Goal: Task Accomplishment & Management: Complete application form

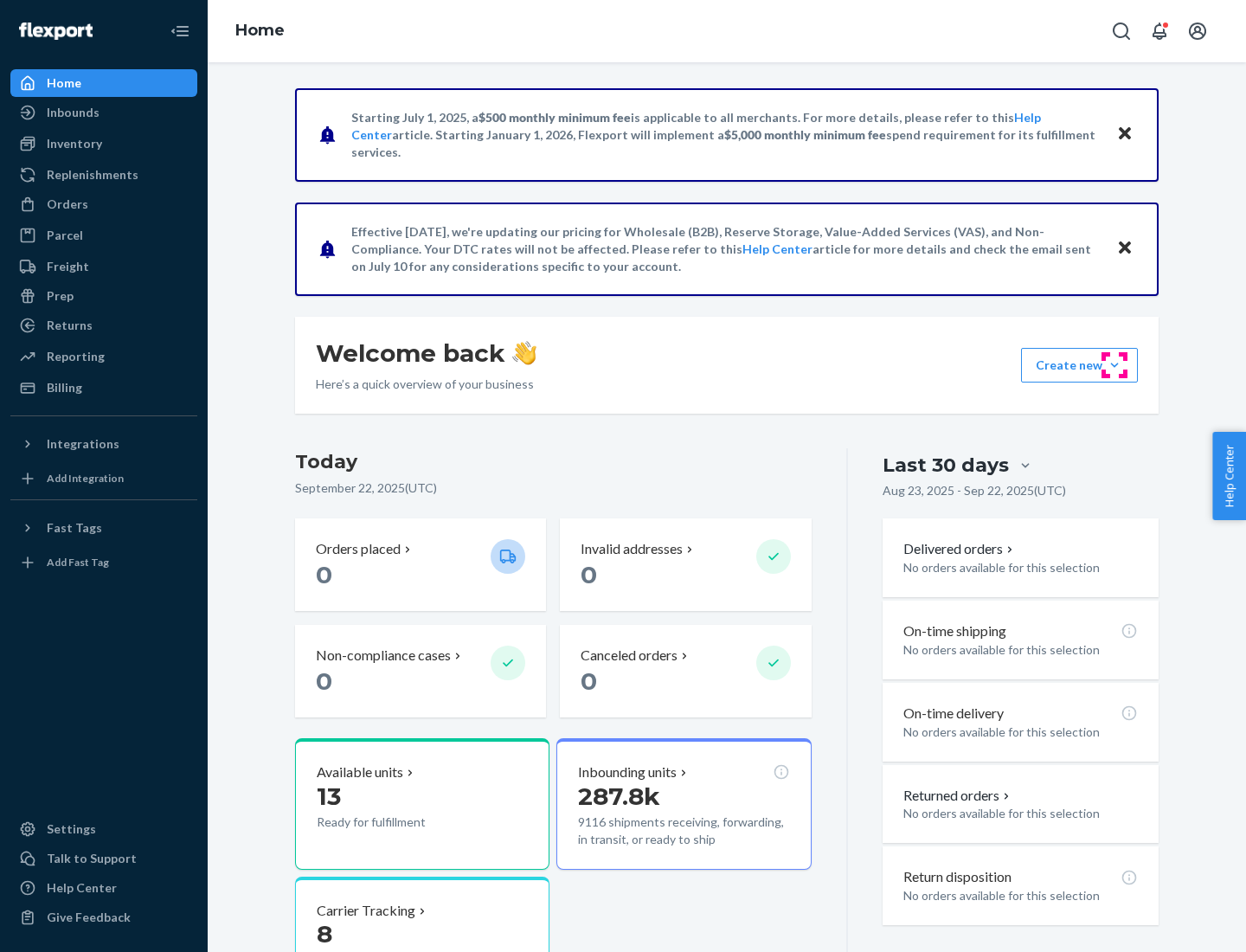
click at [1115, 365] on button "Create new Create new inbound Create new order Create new product" at bounding box center [1079, 364] width 117 height 34
click at [104, 113] on div "Inbounds" at bounding box center [103, 112] width 184 height 25
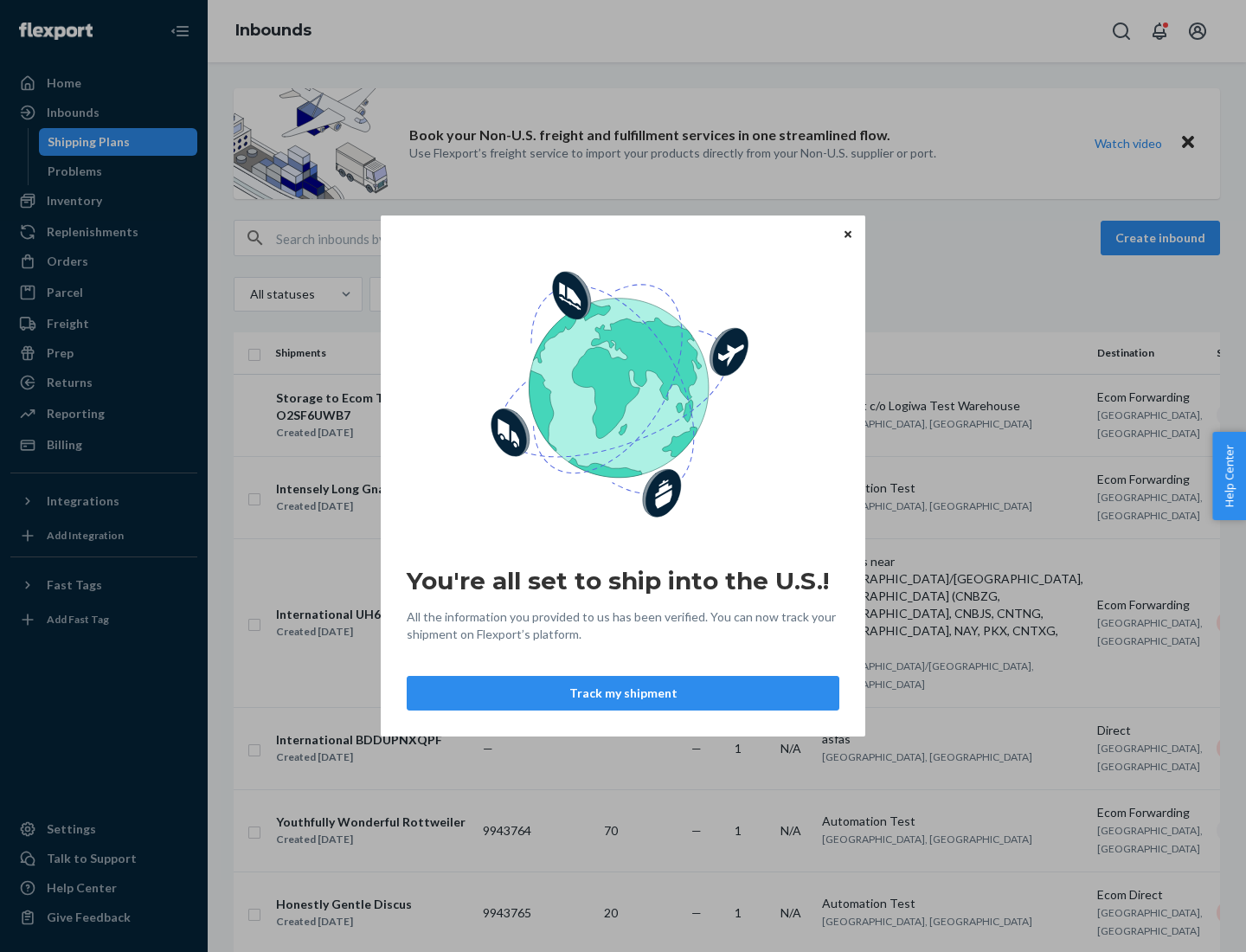
click at [1163, 238] on div "You're all set to ship into the U.S.! All the information you provided to us ha…" at bounding box center [623, 476] width 1246 height 952
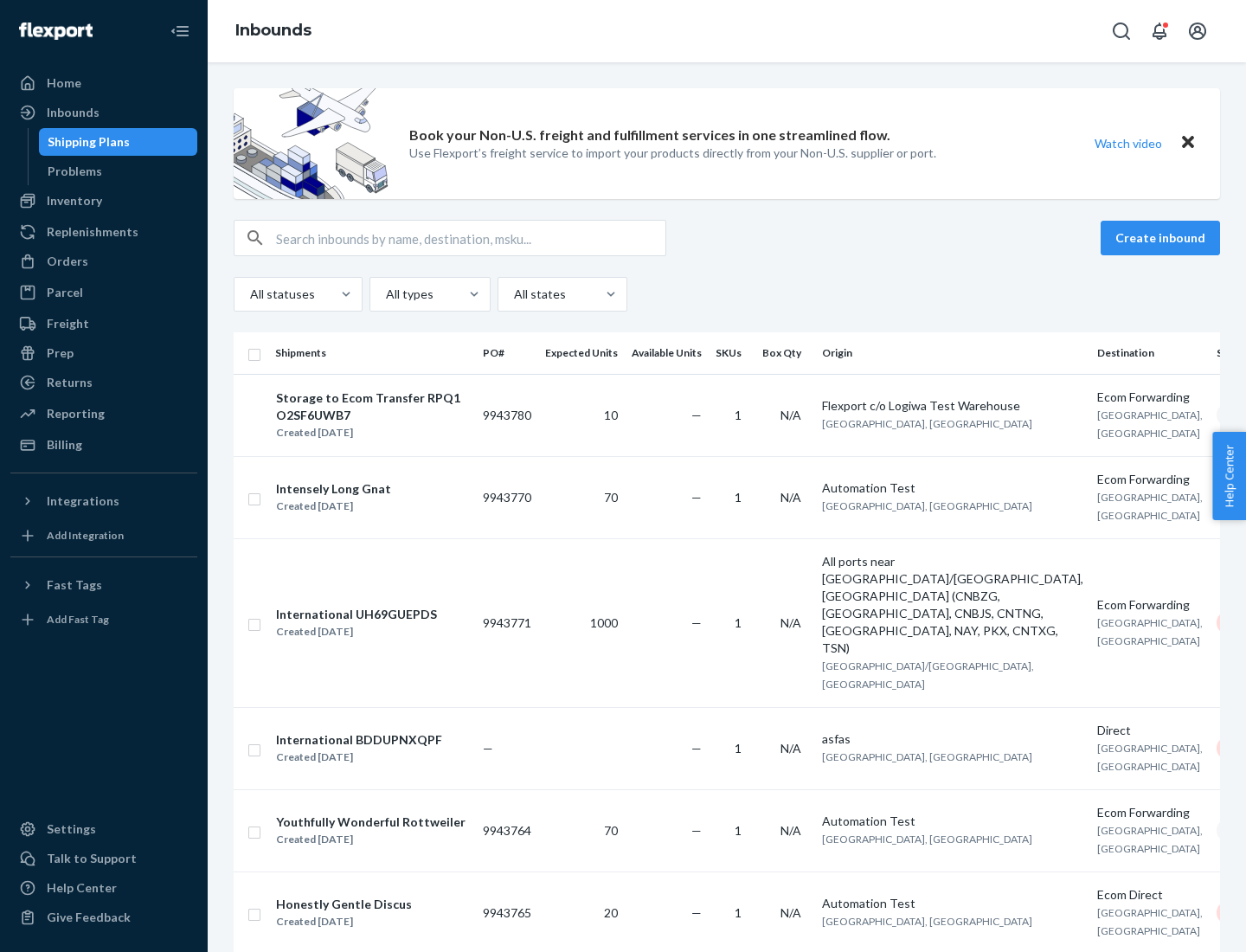
click at [1163, 238] on button "Create inbound" at bounding box center [1161, 238] width 120 height 34
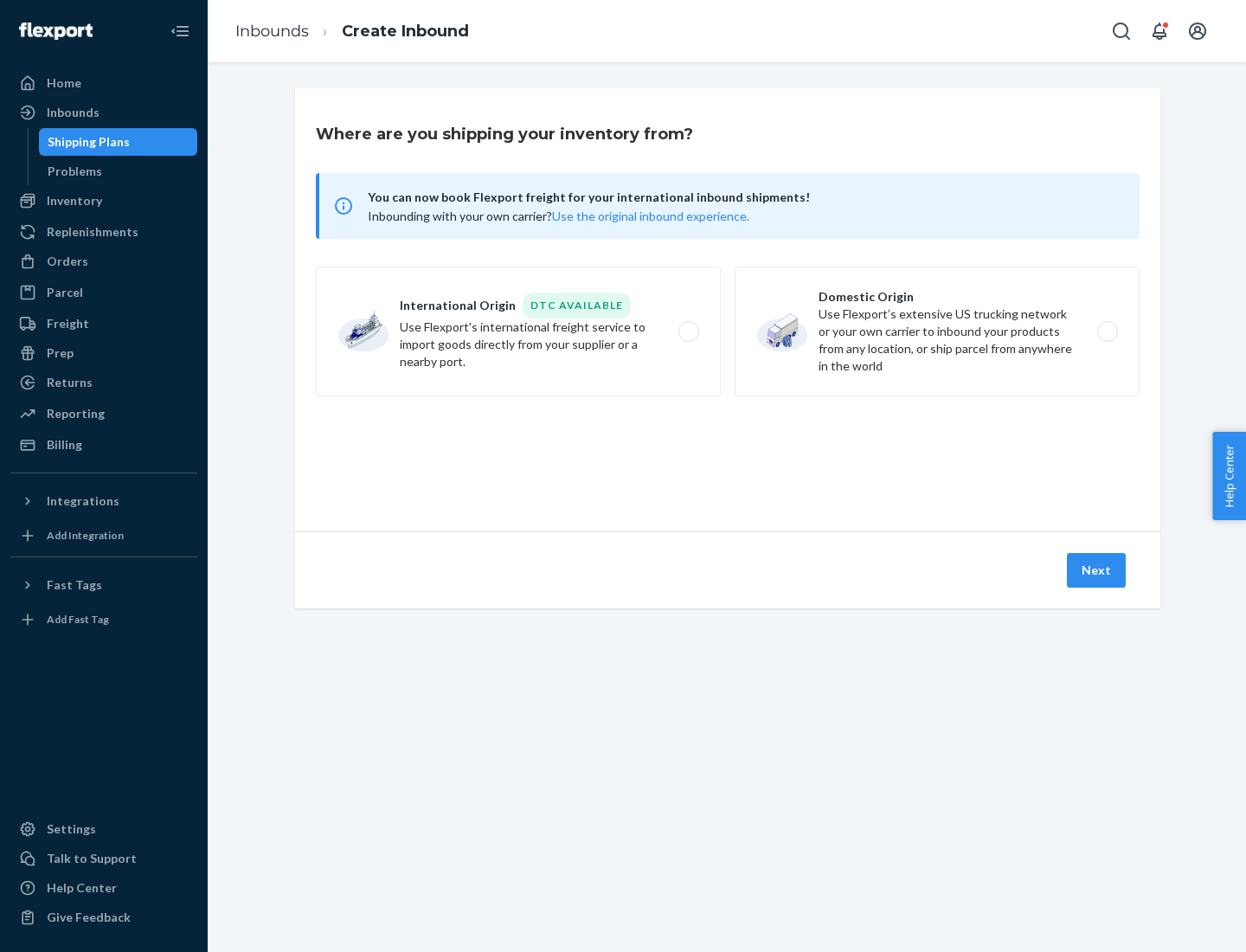
click at [937, 331] on label "Domestic Origin Use Flexport’s extensive US trucking network or your own carrie…" at bounding box center [937, 331] width 405 height 130
click at [1107, 331] on input "Domestic Origin Use Flexport’s extensive US trucking network or your own carrie…" at bounding box center [1112, 331] width 11 height 11
radio input "true"
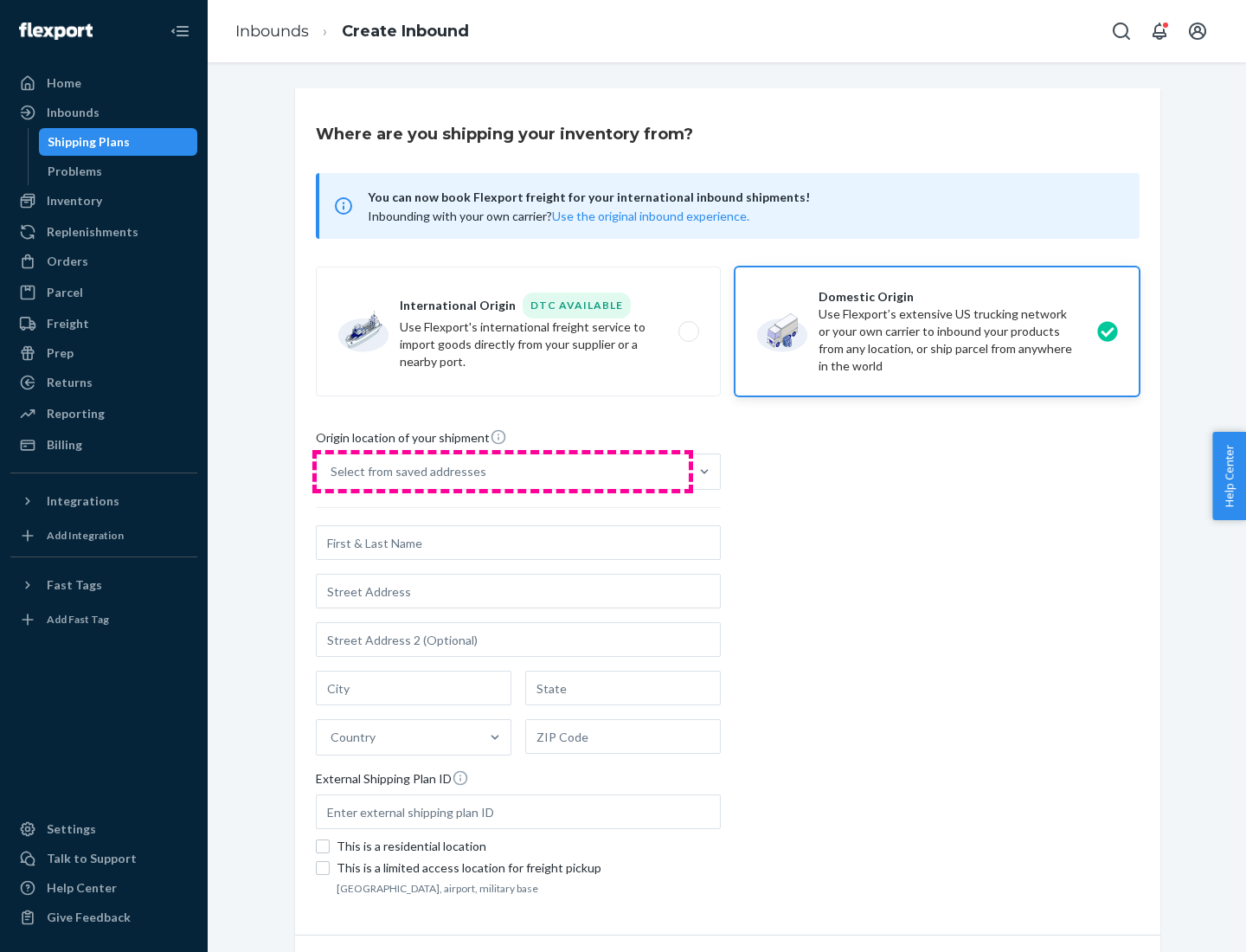
click at [503, 472] on div "Select from saved addresses" at bounding box center [502, 471] width 372 height 34
click at [332, 472] on input "Select from saved addresses" at bounding box center [331, 472] width 2 height 18
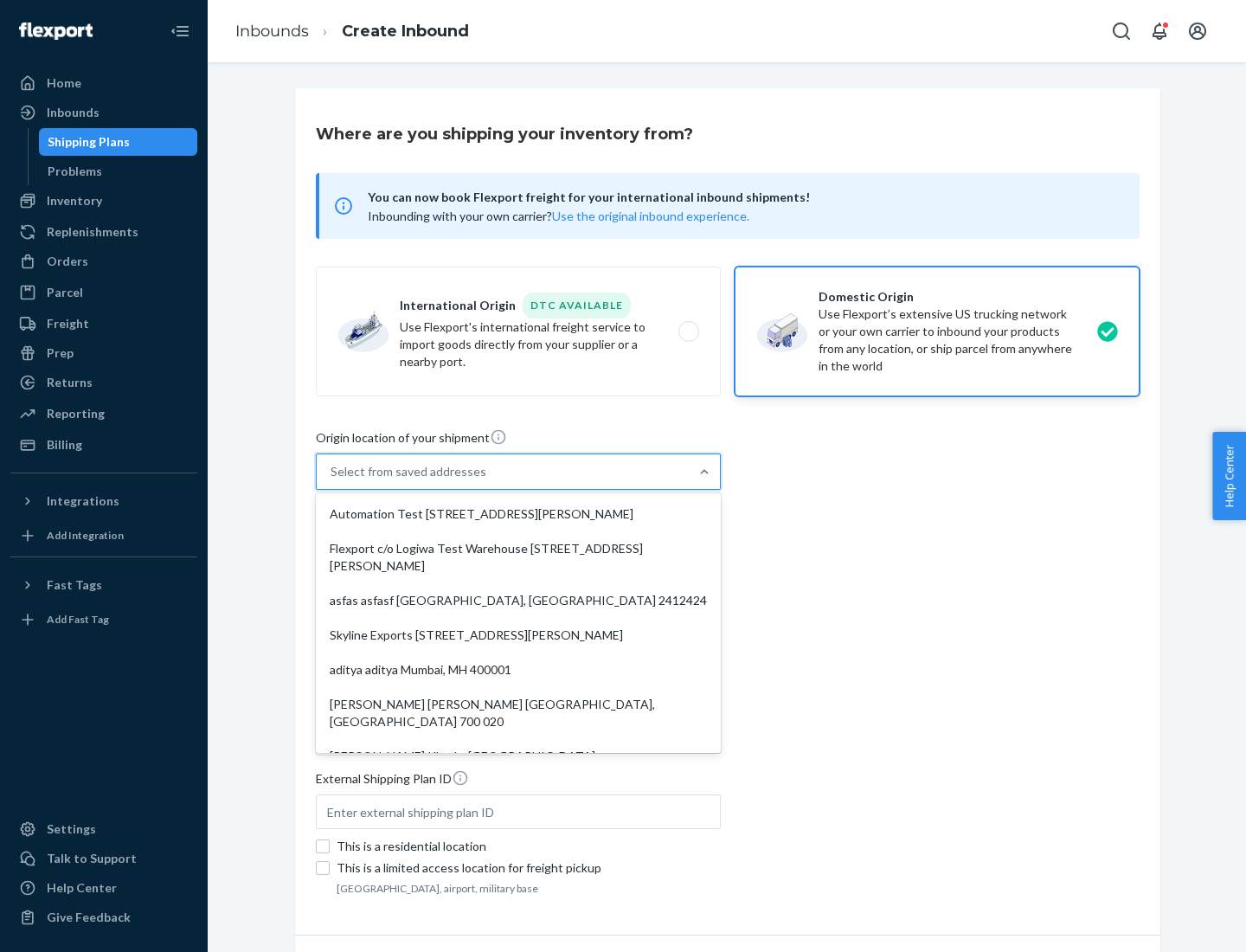
scroll to position [7, 0]
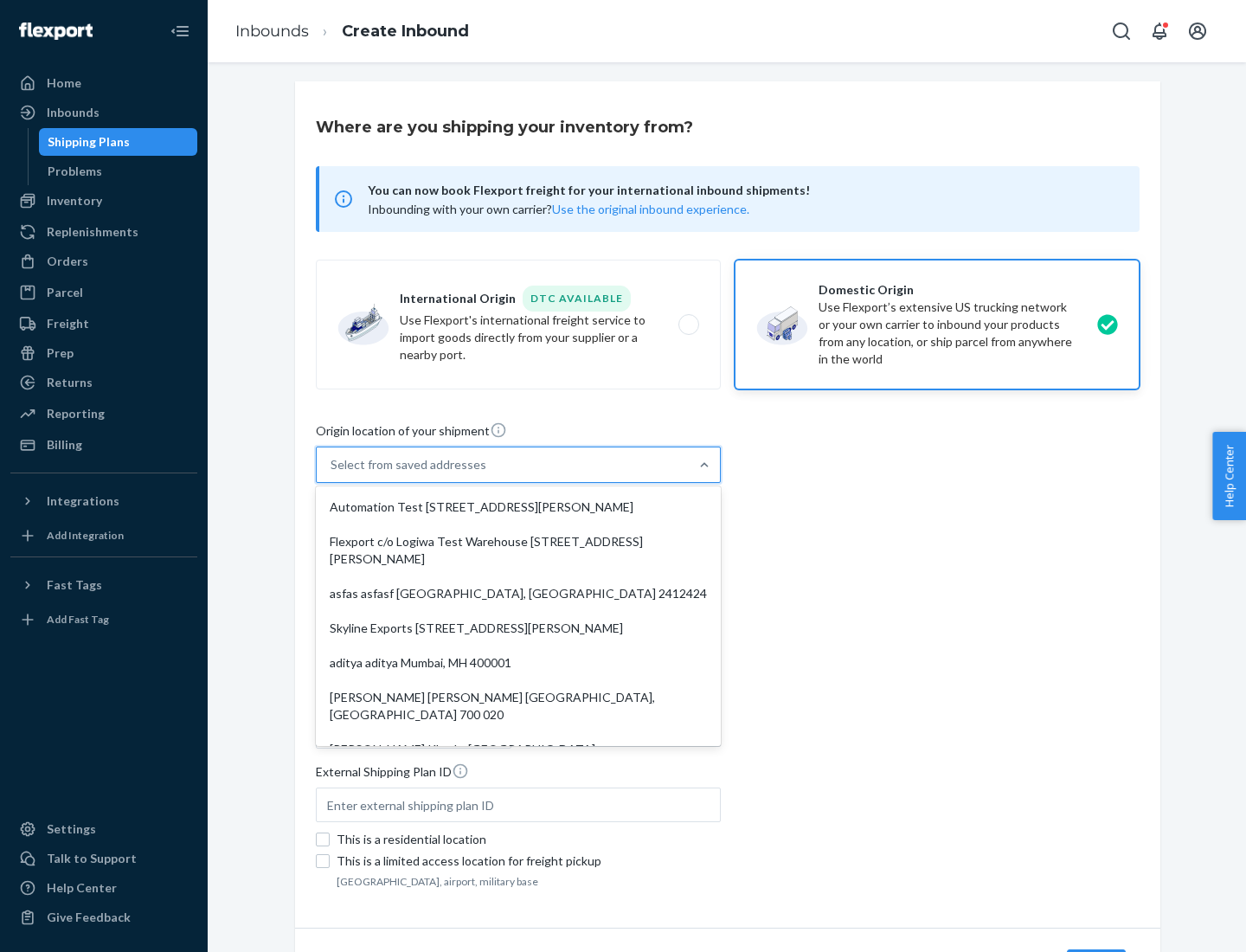
click at [519, 507] on div "Automation Test [STREET_ADDRESS][PERSON_NAME]" at bounding box center [518, 507] width 398 height 34
click at [332, 474] on input "option Automation Test [STREET_ADDRESS][PERSON_NAME]. 9 results available. Use …" at bounding box center [331, 465] width 2 height 18
type input "Automation Test"
type input "9th Floor"
type input "[GEOGRAPHIC_DATA]"
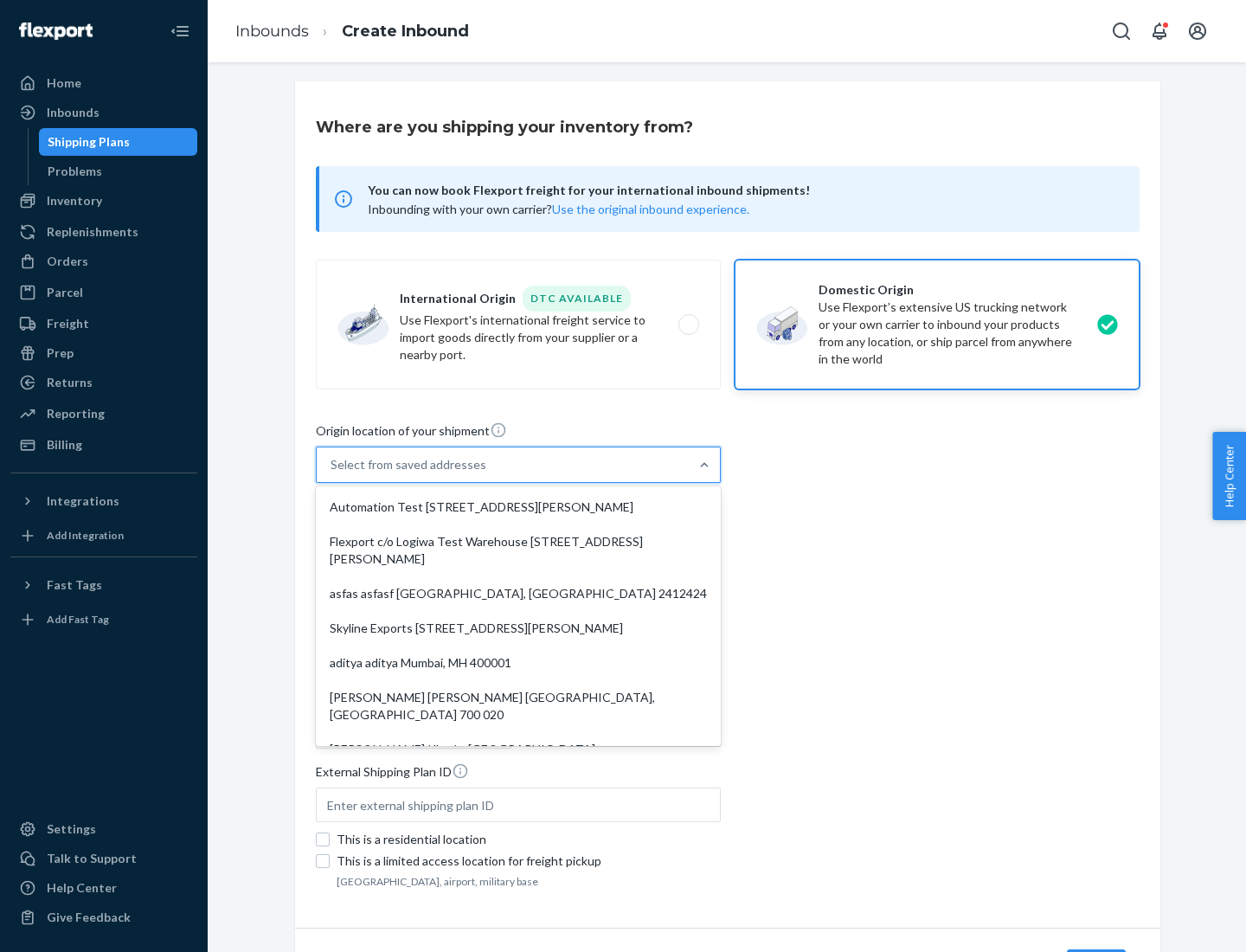
type input "CA"
type input "94104"
type input "[STREET_ADDRESS][PERSON_NAME]"
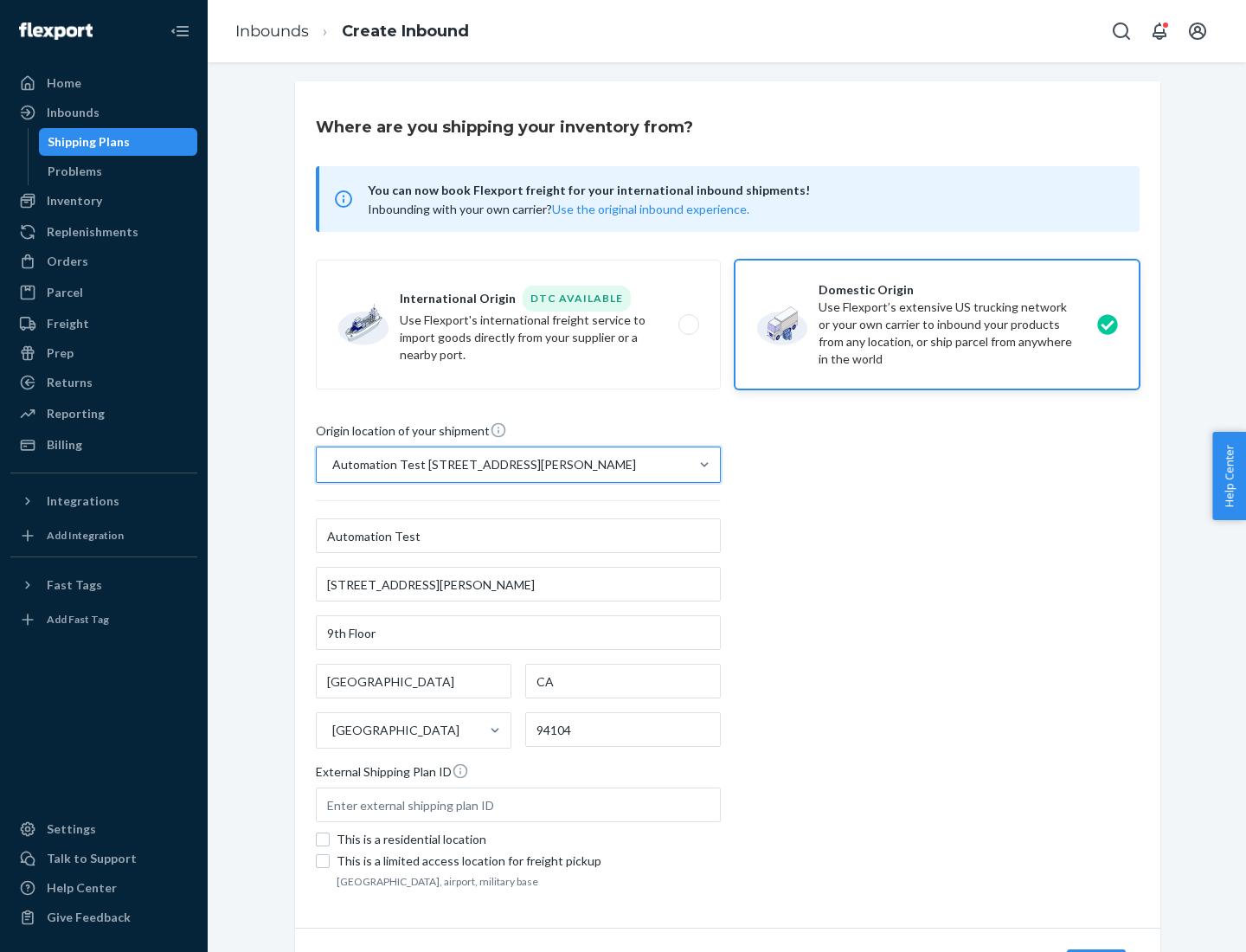
scroll to position [101, 0]
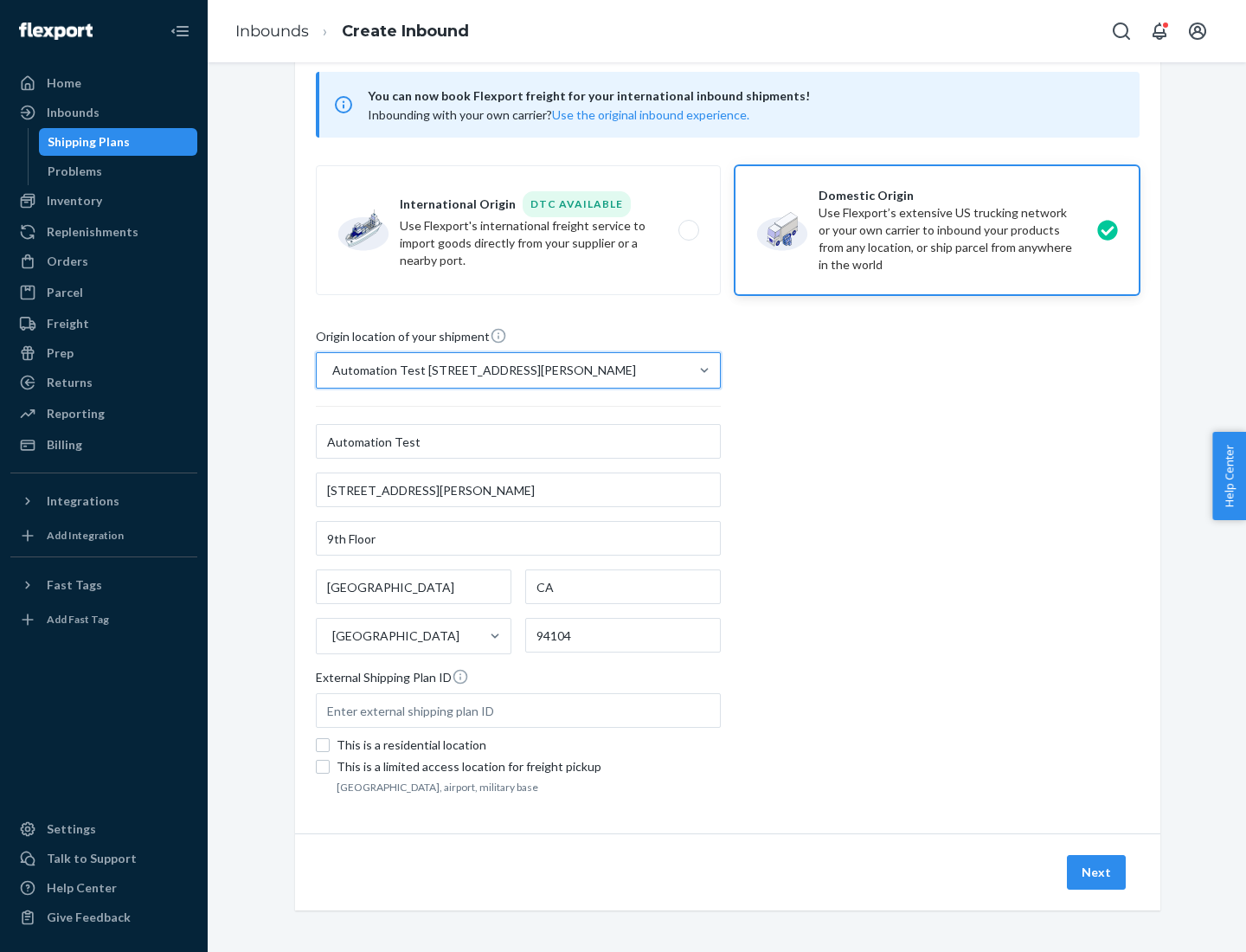
click at [1098, 872] on button "Next" at bounding box center [1097, 871] width 59 height 34
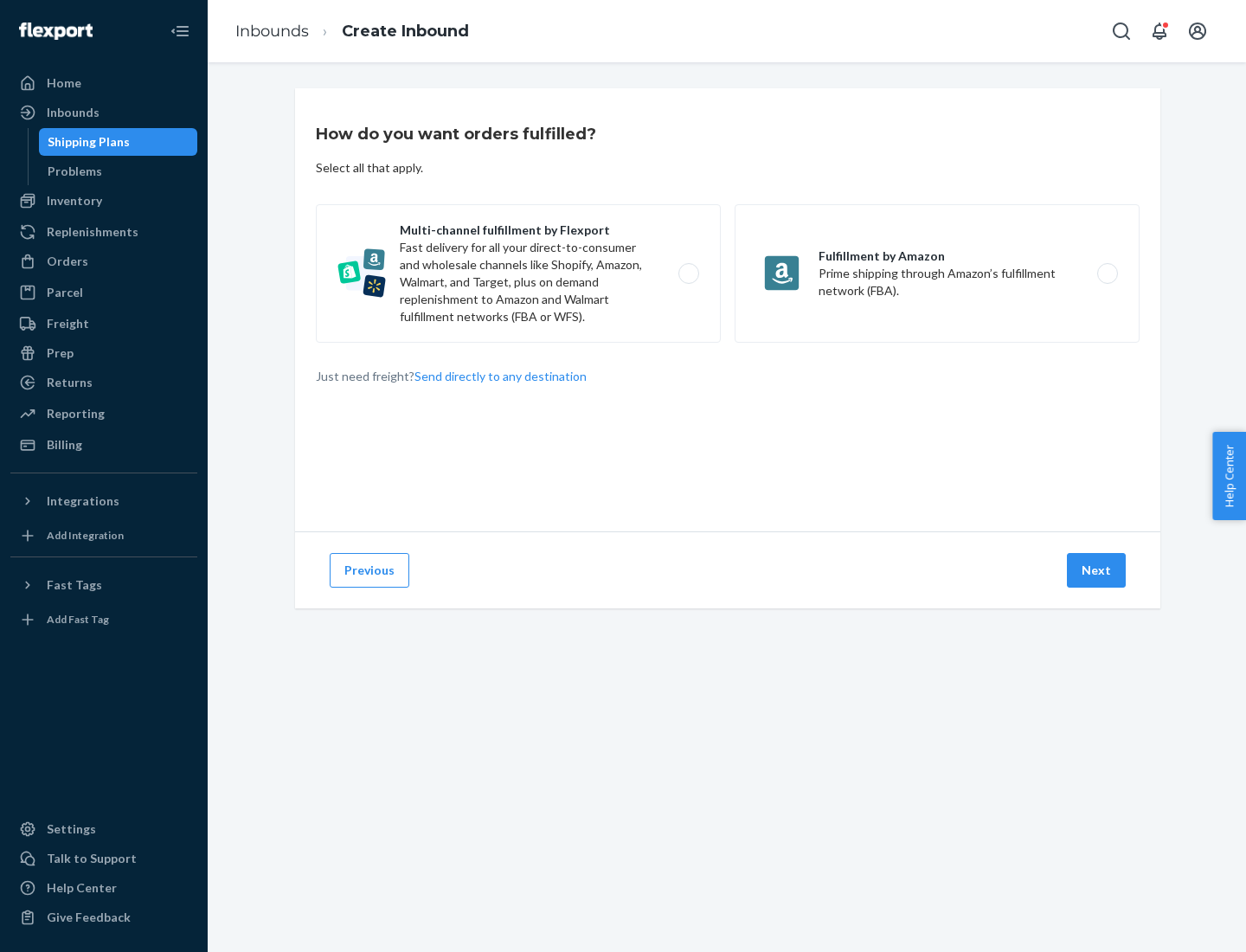
click at [519, 273] on label "Multi-channel fulfillment by Flexport Fast delivery for all your direct-to-cons…" at bounding box center [519, 273] width 405 height 139
click at [688, 273] on input "Multi-channel fulfillment by Flexport Fast delivery for all your direct-to-cons…" at bounding box center [693, 273] width 11 height 11
radio input "true"
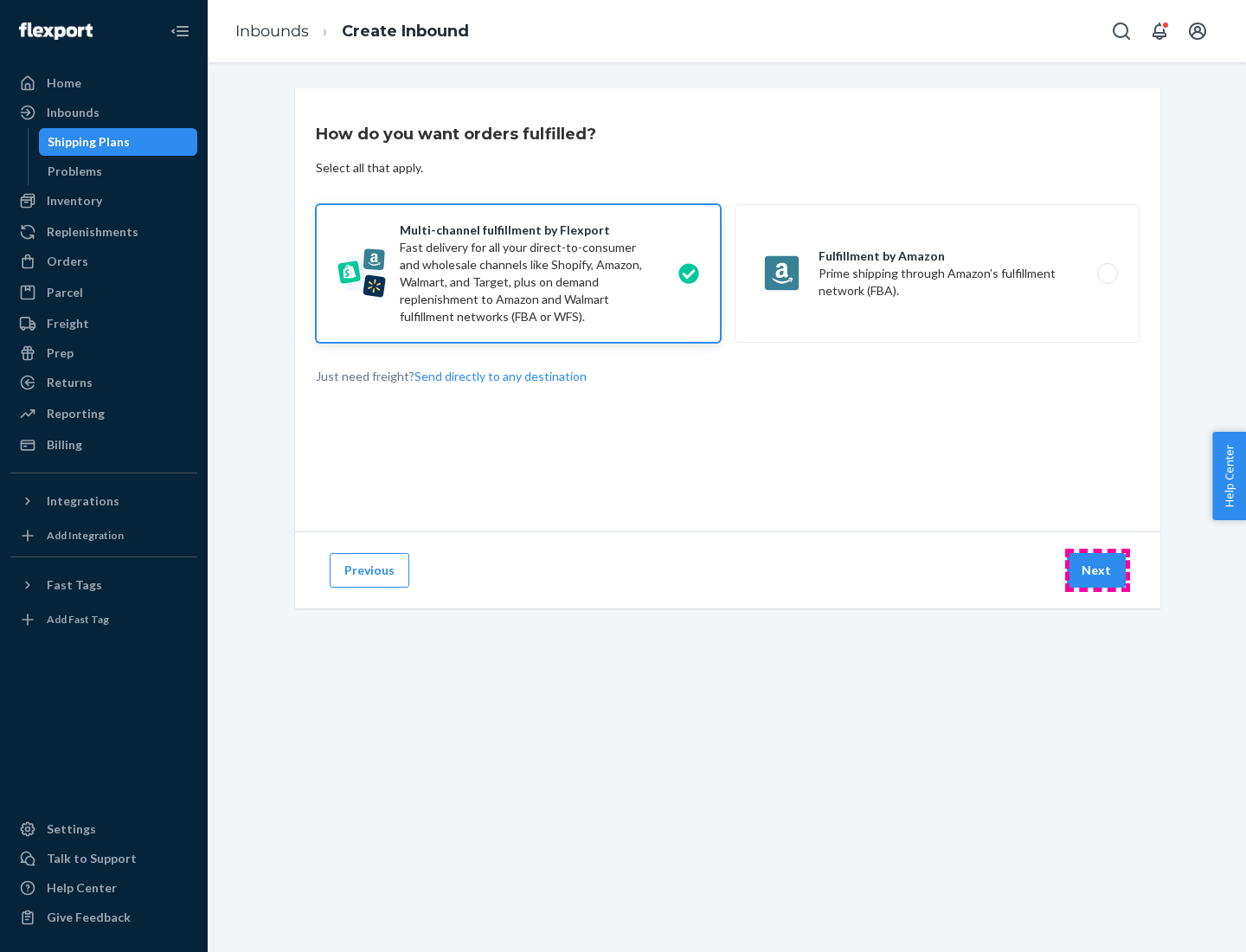
click at [1098, 570] on button "Next" at bounding box center [1097, 570] width 59 height 34
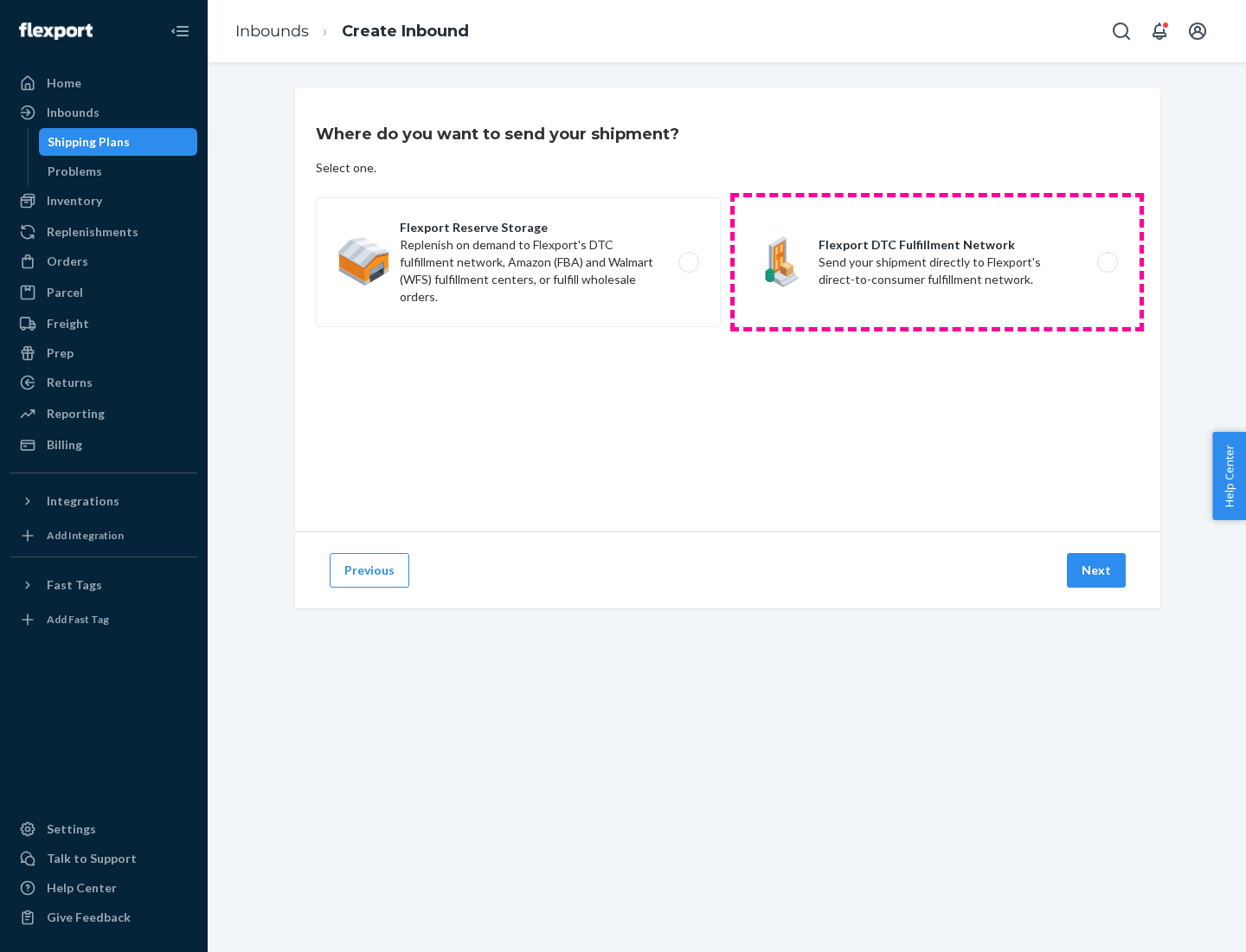
click at [937, 262] on label "Flexport DTC Fulfillment Network Send your shipment directly to Flexport's dire…" at bounding box center [937, 262] width 405 height 130
click at [1107, 262] on input "Flexport DTC Fulfillment Network Send your shipment directly to Flexport's dire…" at bounding box center [1112, 262] width 11 height 11
radio input "true"
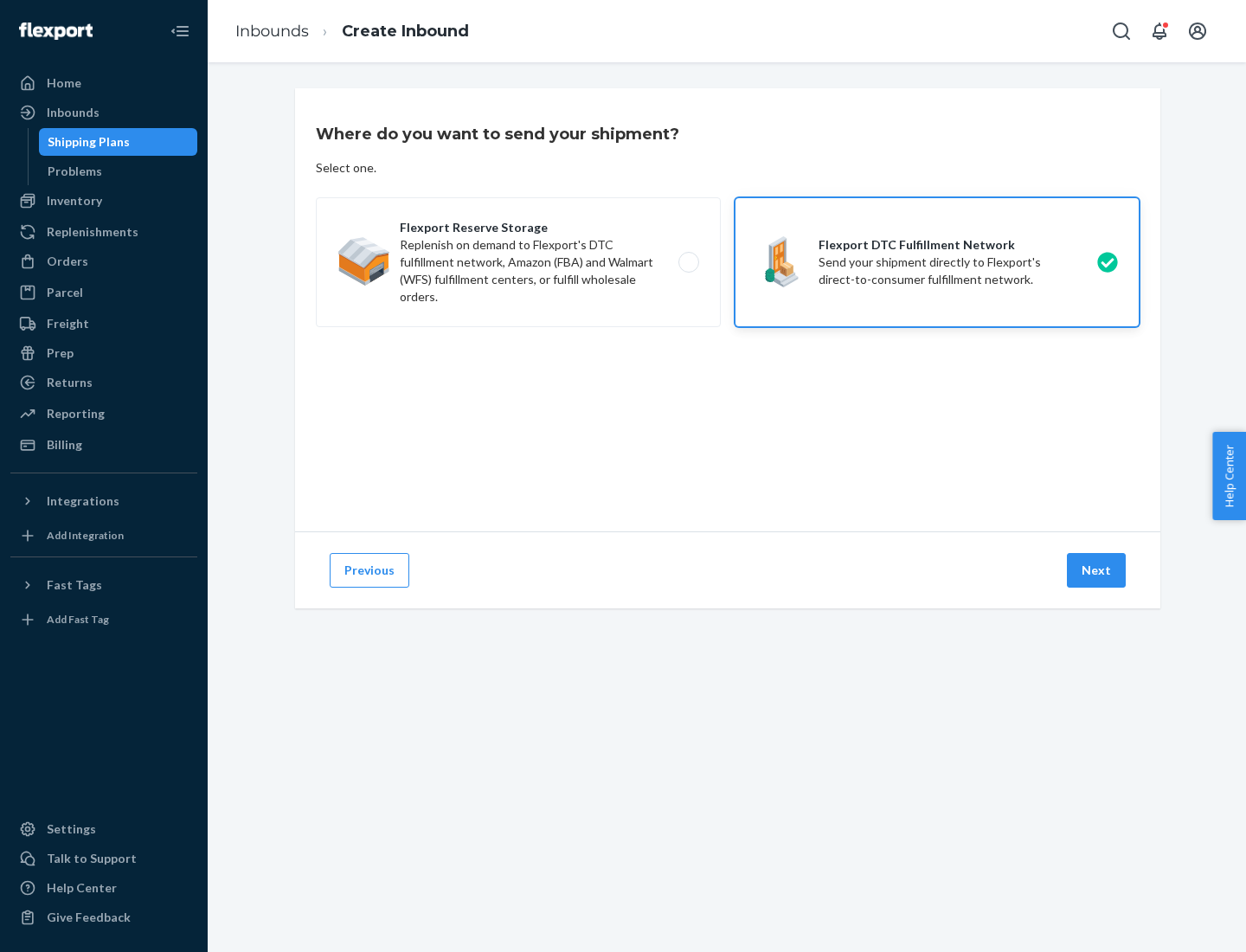
click at [1098, 570] on button "Next" at bounding box center [1097, 570] width 59 height 34
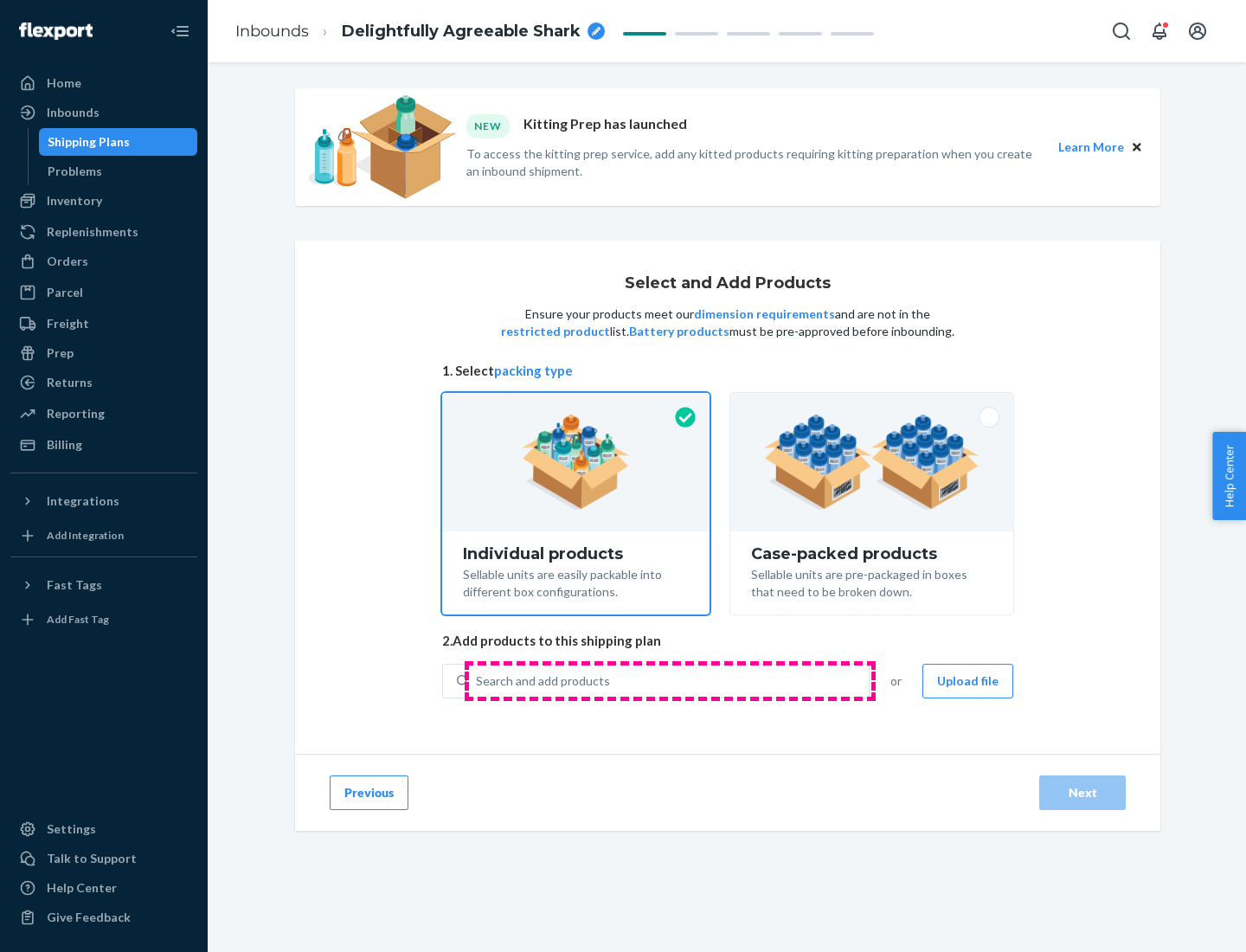
click at [670, 680] on div "Search and add products" at bounding box center [668, 681] width 400 height 31
click at [478, 680] on input "Search and add products" at bounding box center [477, 681] width 2 height 18
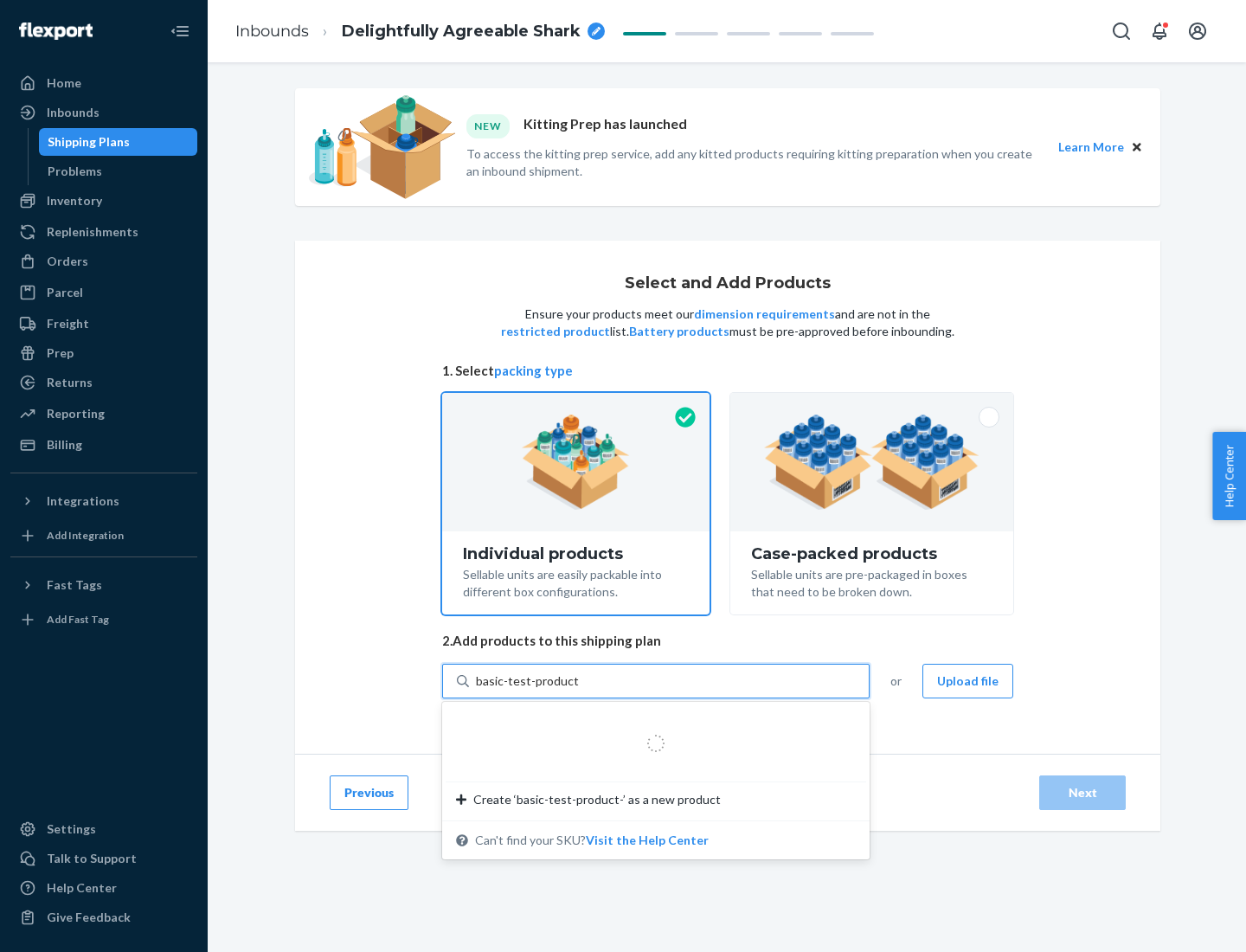
type input "basic-test-product-1"
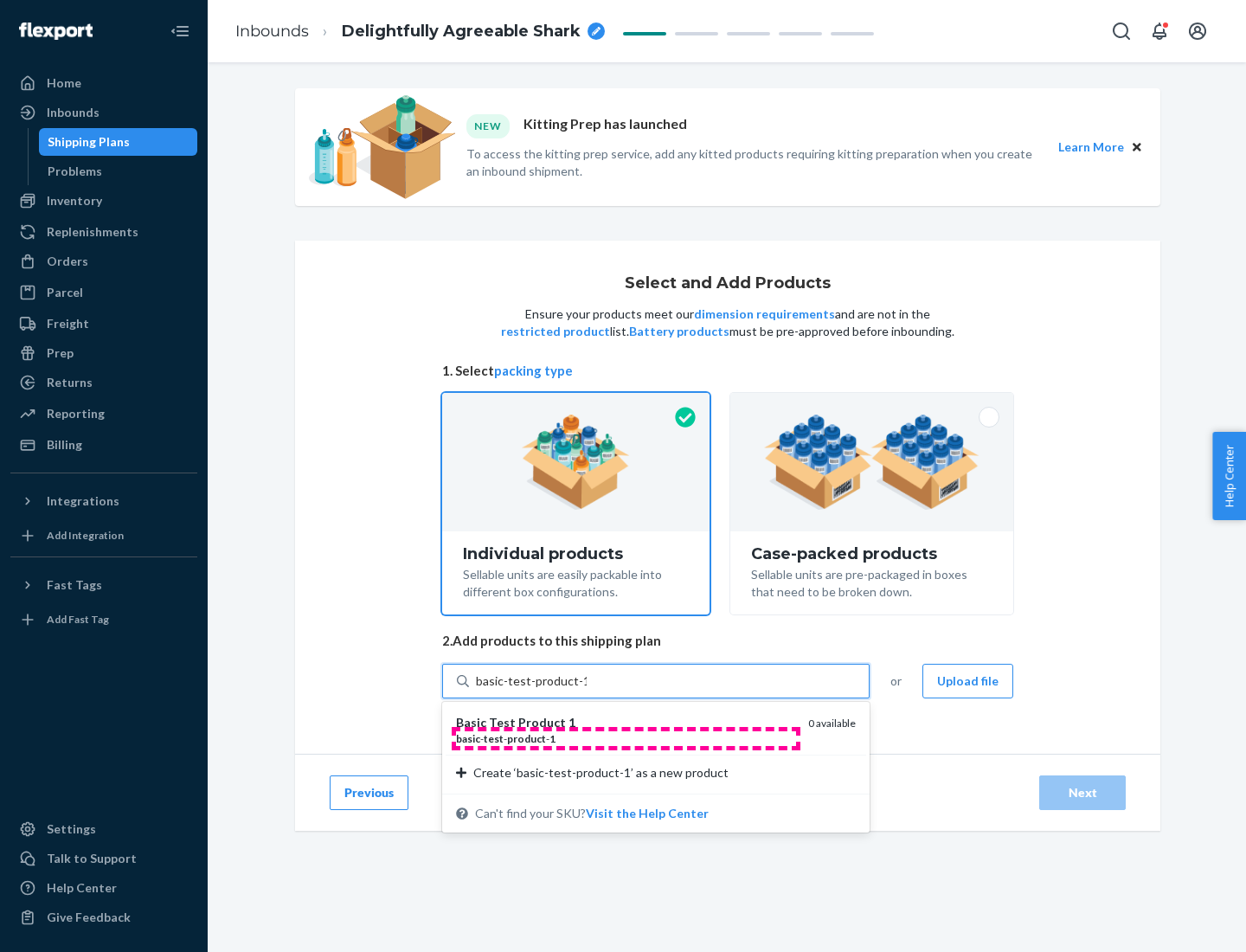
click at [626, 738] on div "basic - test - product - 1" at bounding box center [625, 738] width 338 height 15
click at [587, 690] on input "basic-test-product-1" at bounding box center [531, 681] width 111 height 18
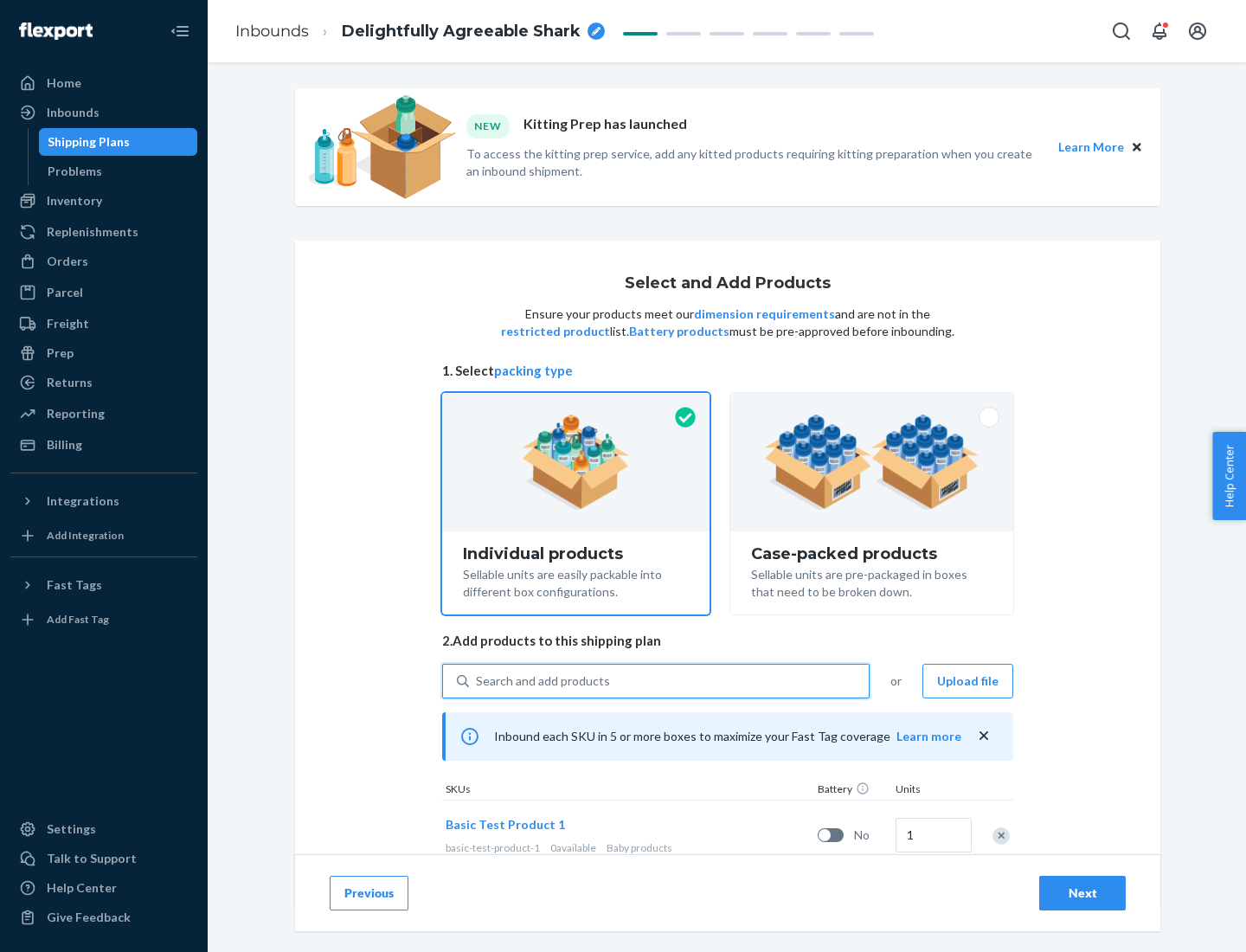
scroll to position [51, 0]
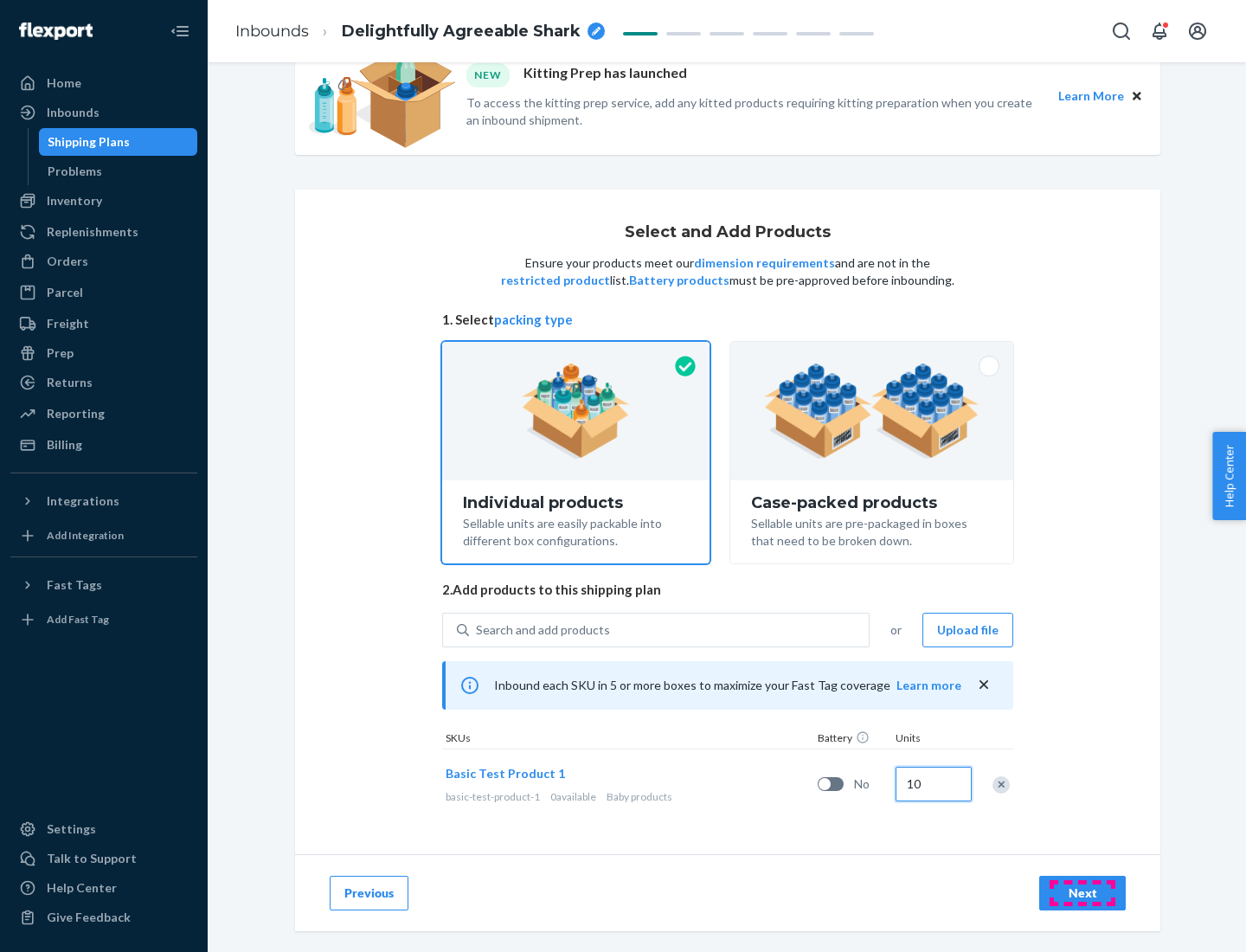
type input "10"
click at [1083, 892] on div "Next" at bounding box center [1083, 893] width 57 height 18
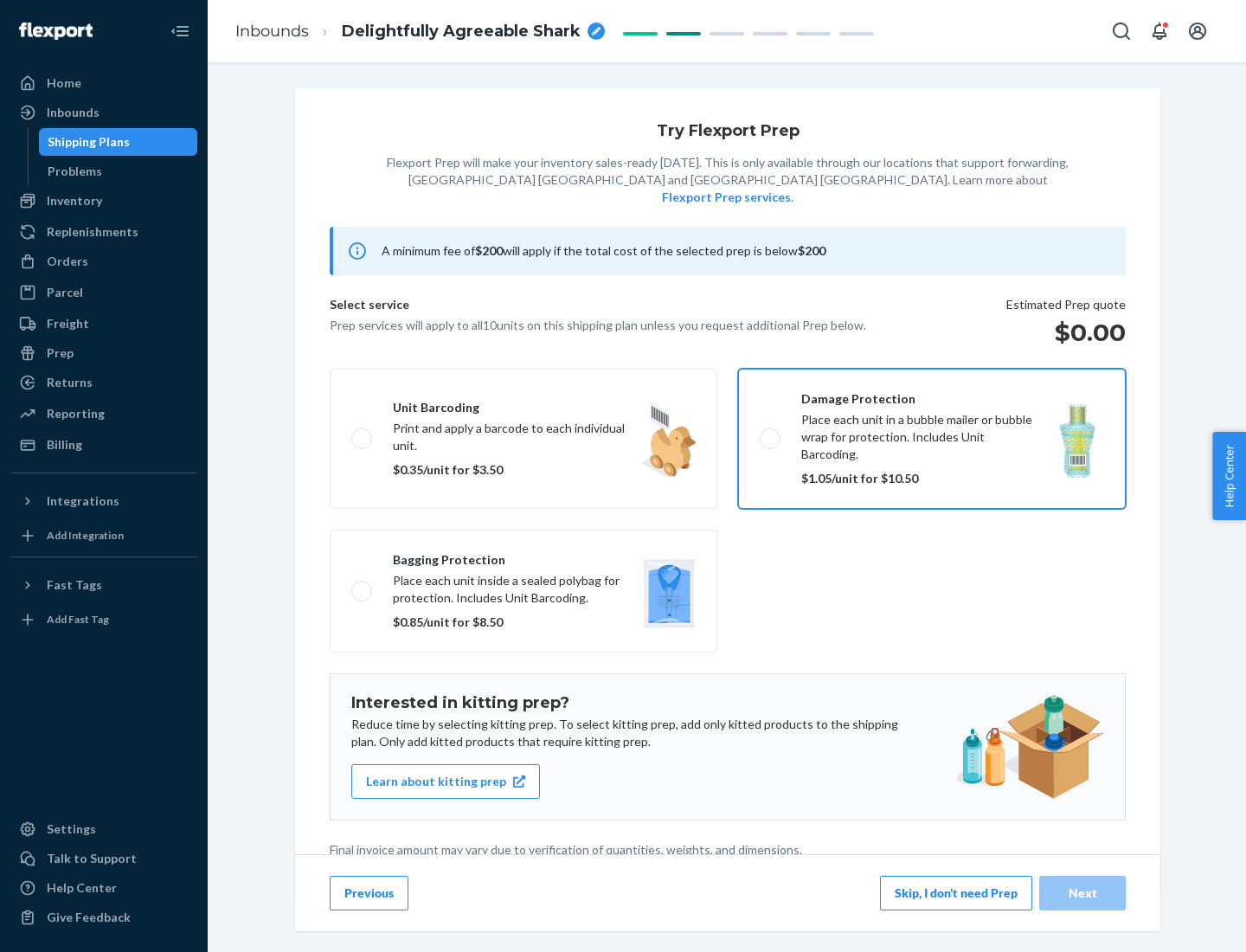
click at [760, 432] on input "Damage protection Place each unit in a bubble mailer or bubble wrap for protect…" at bounding box center [765, 437] width 11 height 11
checkbox input "true"
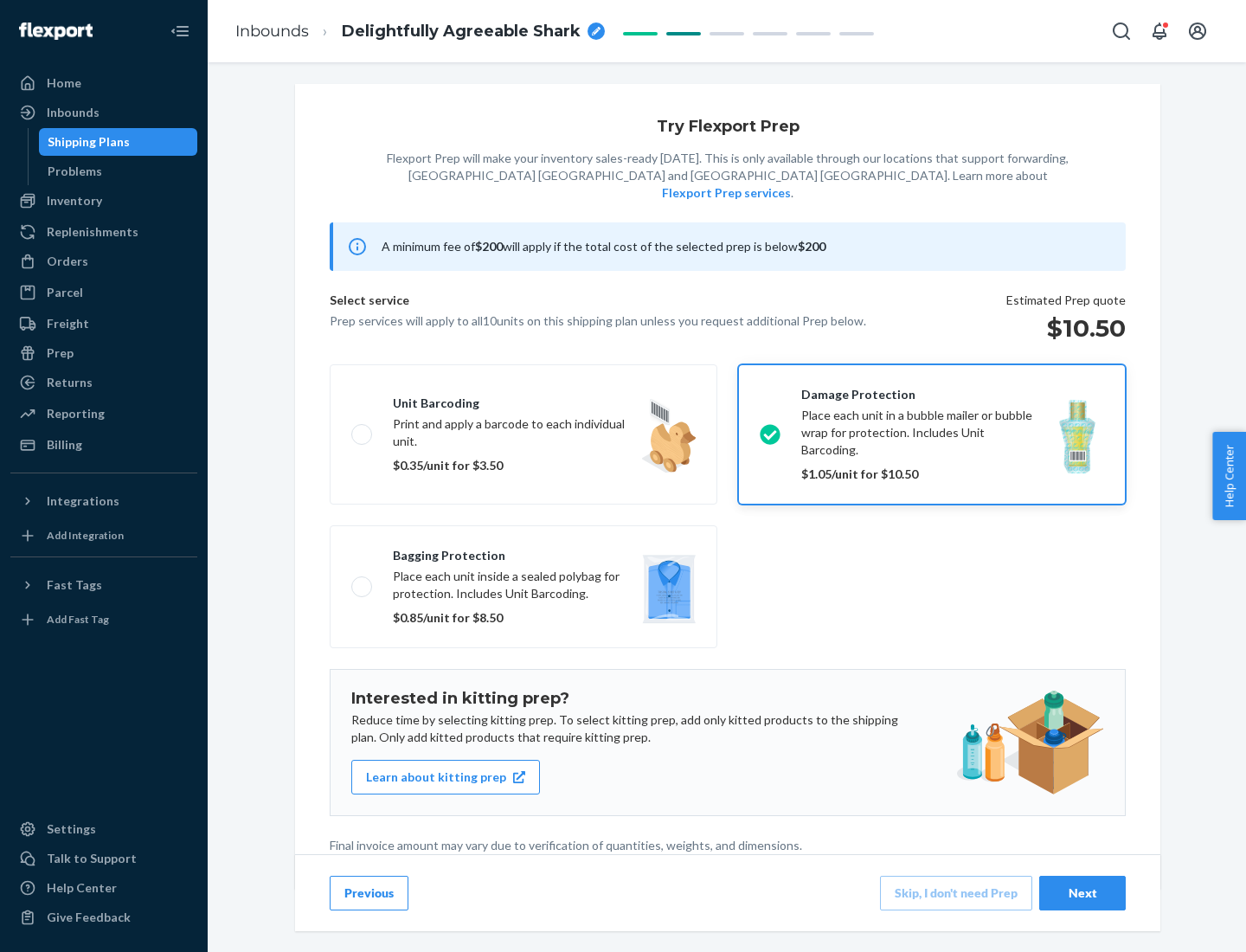
click at [1083, 892] on div "Next" at bounding box center [1083, 893] width 57 height 18
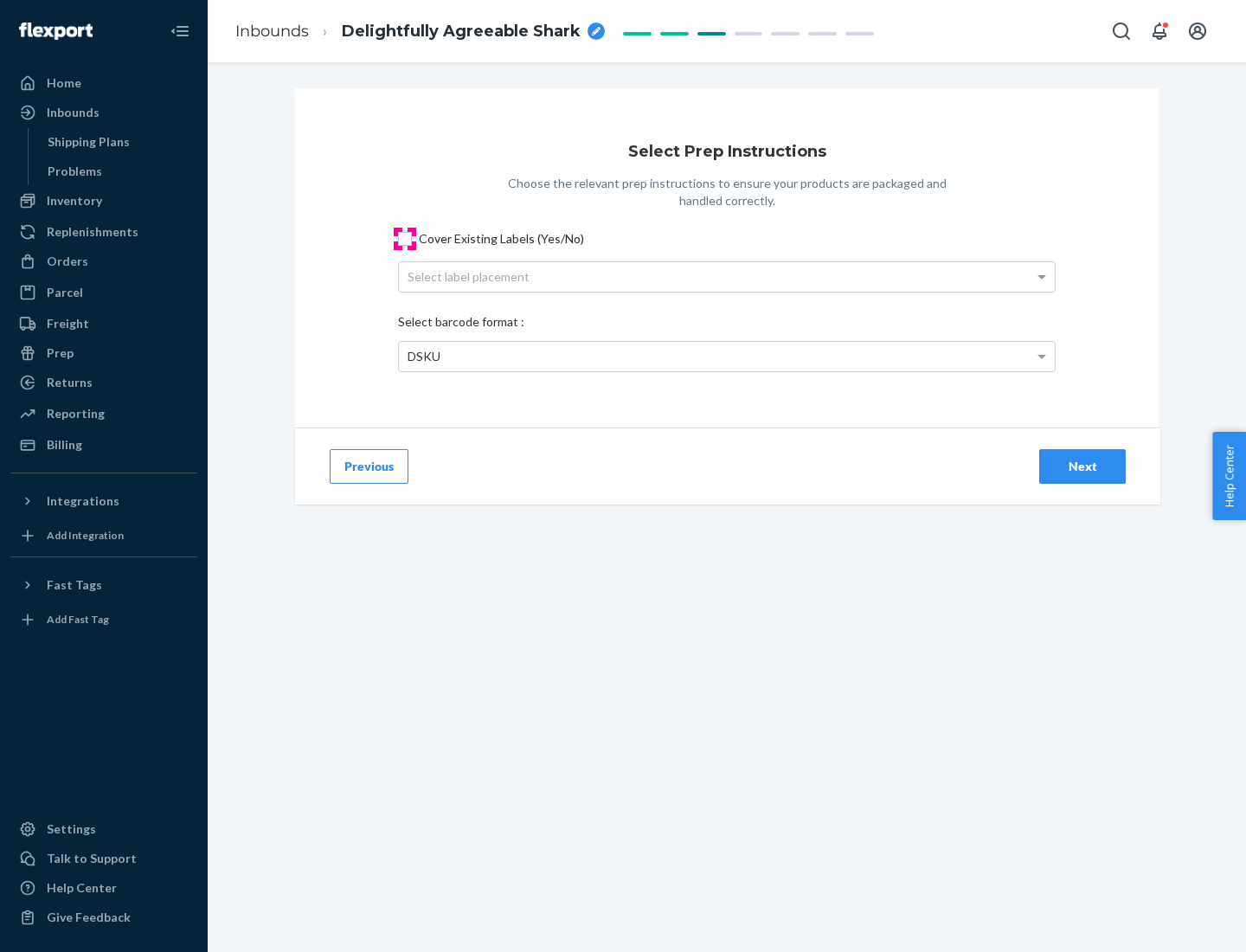
click at [405, 238] on input "Cover Existing Labels (Yes/No)" at bounding box center [405, 239] width 14 height 14
checkbox input "true"
click at [1083, 466] on div "Next" at bounding box center [1083, 467] width 57 height 18
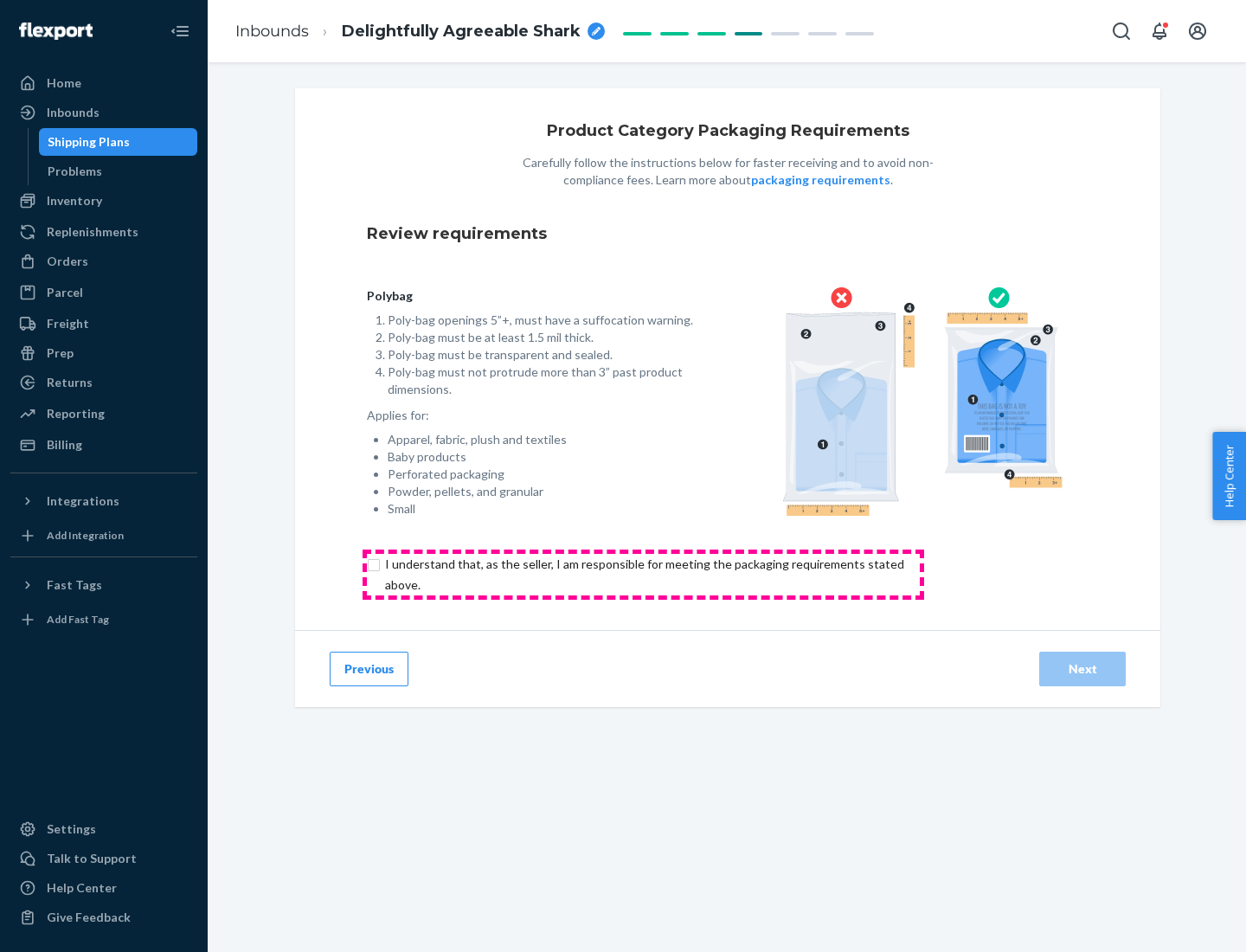
click at [643, 574] on input "checkbox" at bounding box center [654, 575] width 576 height 41
checkbox input "true"
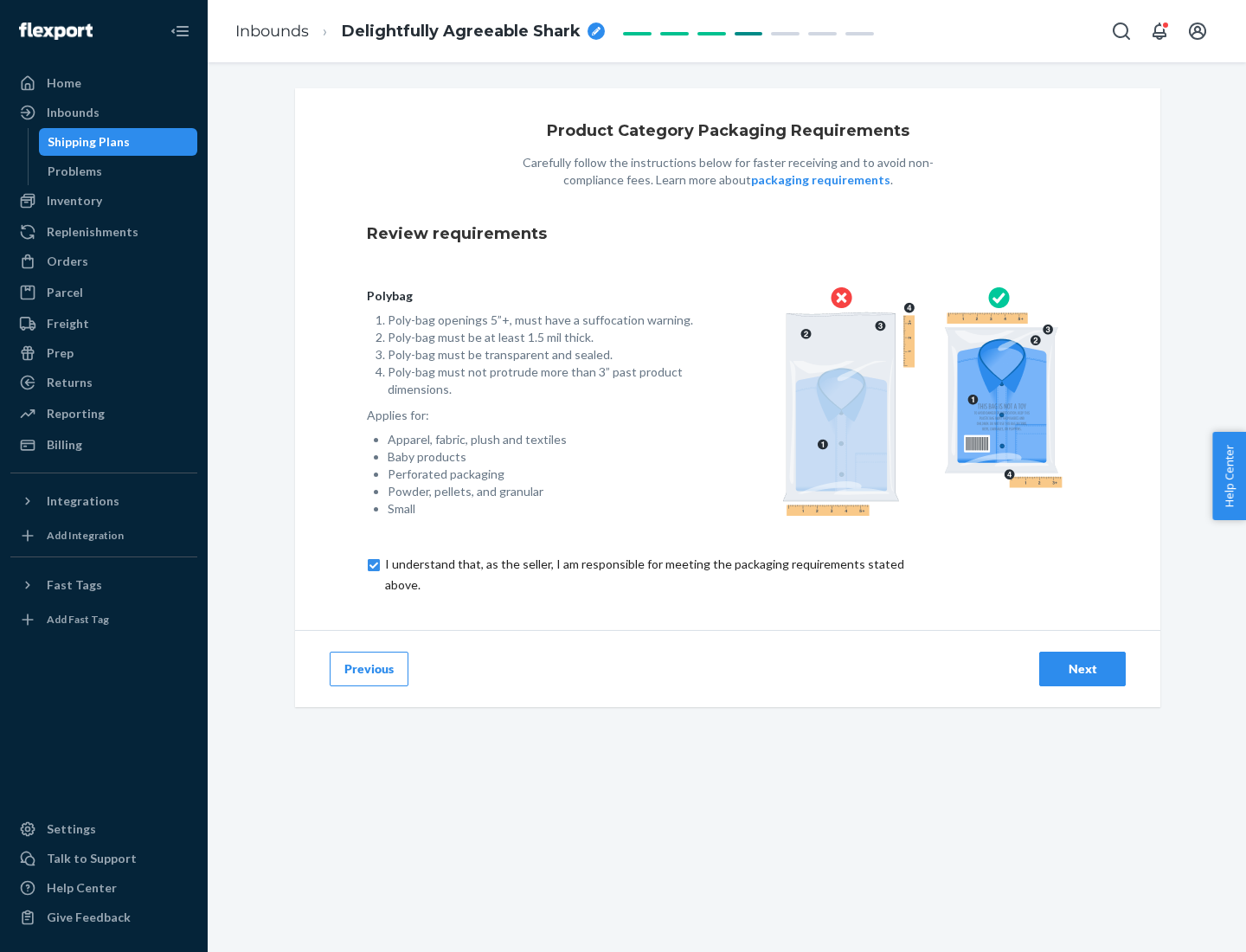
click at [1083, 668] on div "Next" at bounding box center [1083, 669] width 57 height 18
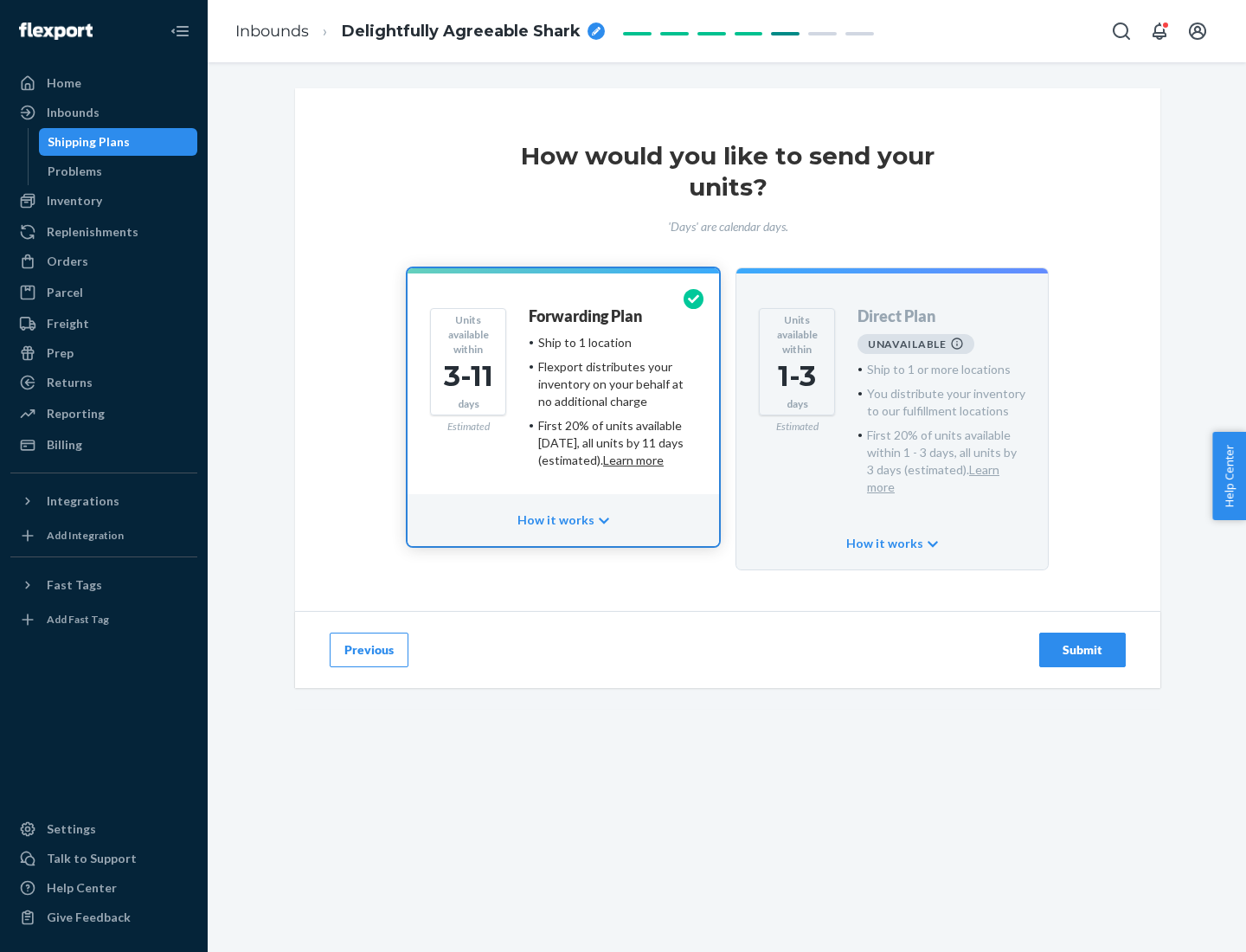
click at [587, 316] on h4 "Forwarding Plan" at bounding box center [585, 317] width 113 height 18
click at [1083, 642] on div "Submit" at bounding box center [1083, 650] width 57 height 18
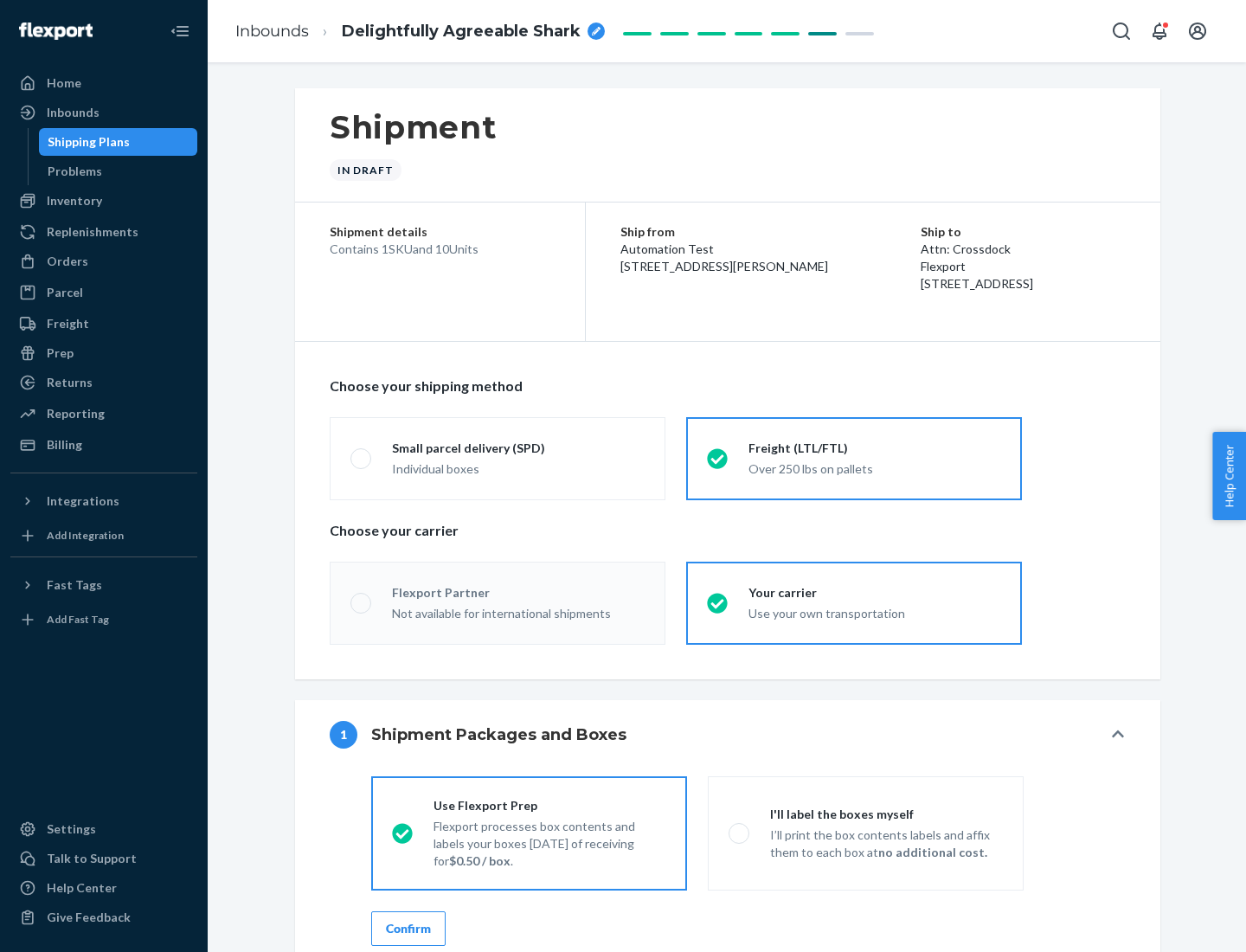
radio input "true"
radio input "false"
radio input "true"
radio input "false"
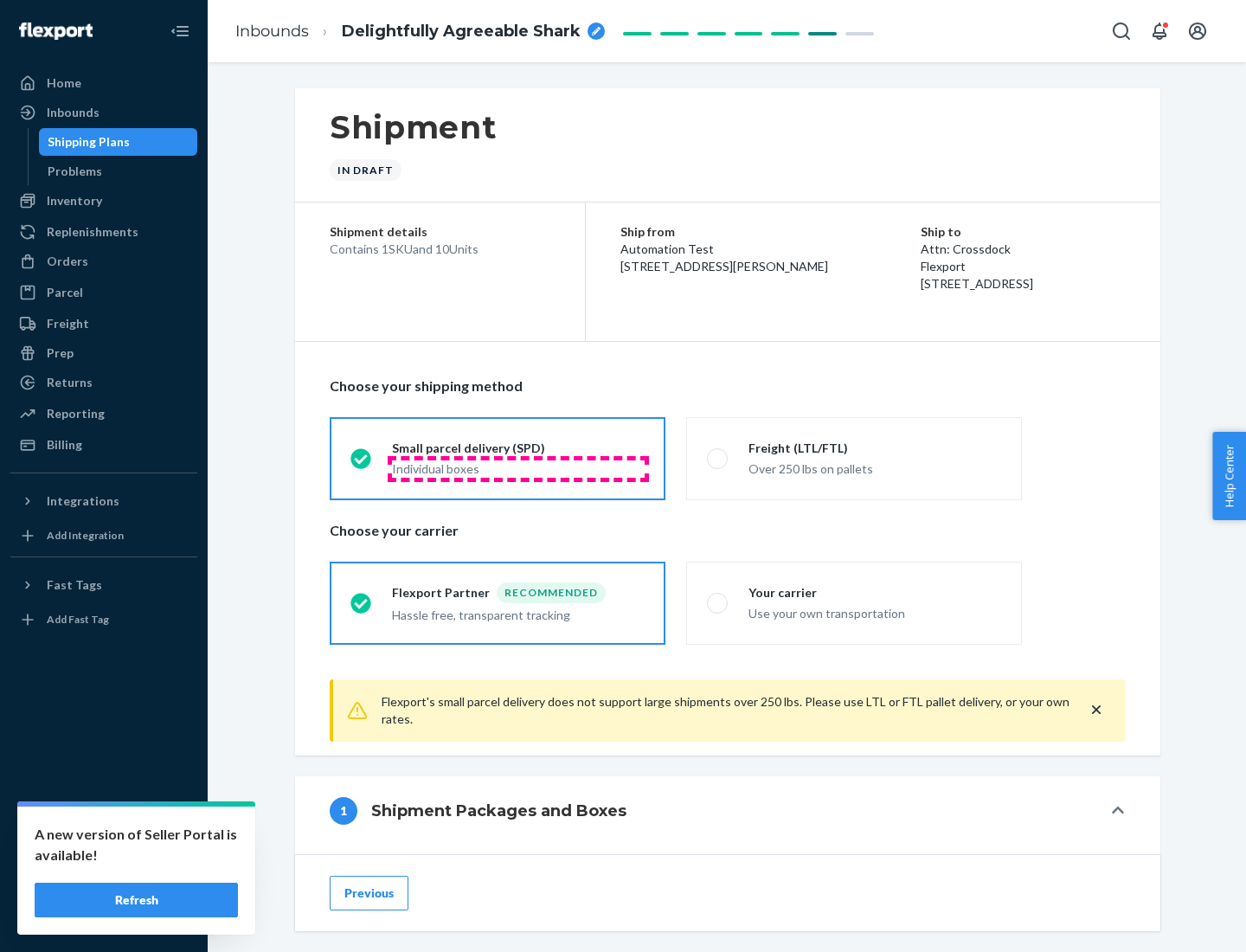
click at [519, 469] on div "Individual boxes" at bounding box center [518, 470] width 253 height 18
click at [362, 464] on input "Small parcel delivery (SPD) Individual boxes" at bounding box center [356, 458] width 11 height 11
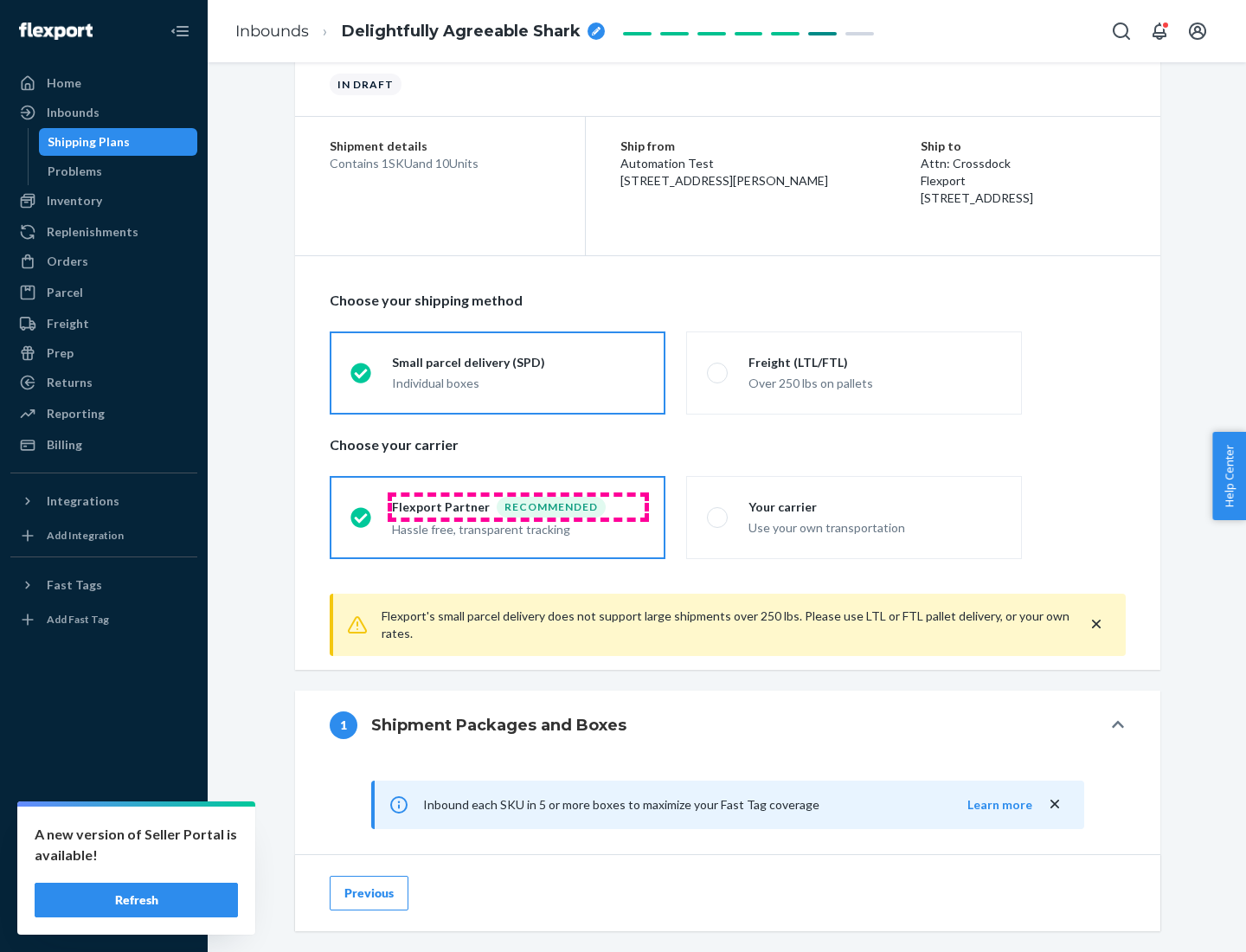
click at [519, 506] on div "Recommended" at bounding box center [551, 507] width 109 height 21
click at [362, 512] on input "Flexport Partner Recommended Hassle free, transparent tracking" at bounding box center [356, 517] width 11 height 11
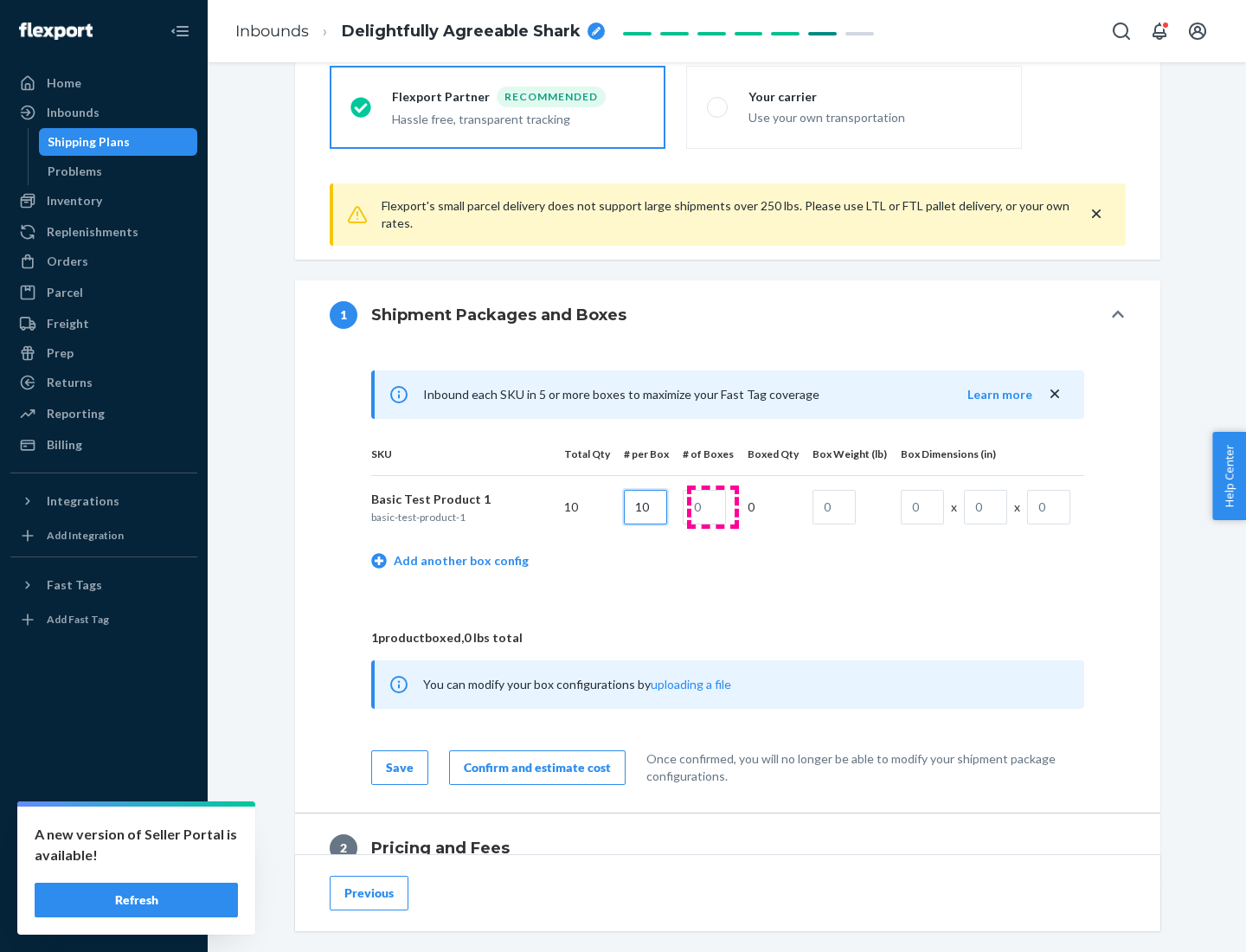
type input "10"
type input "1"
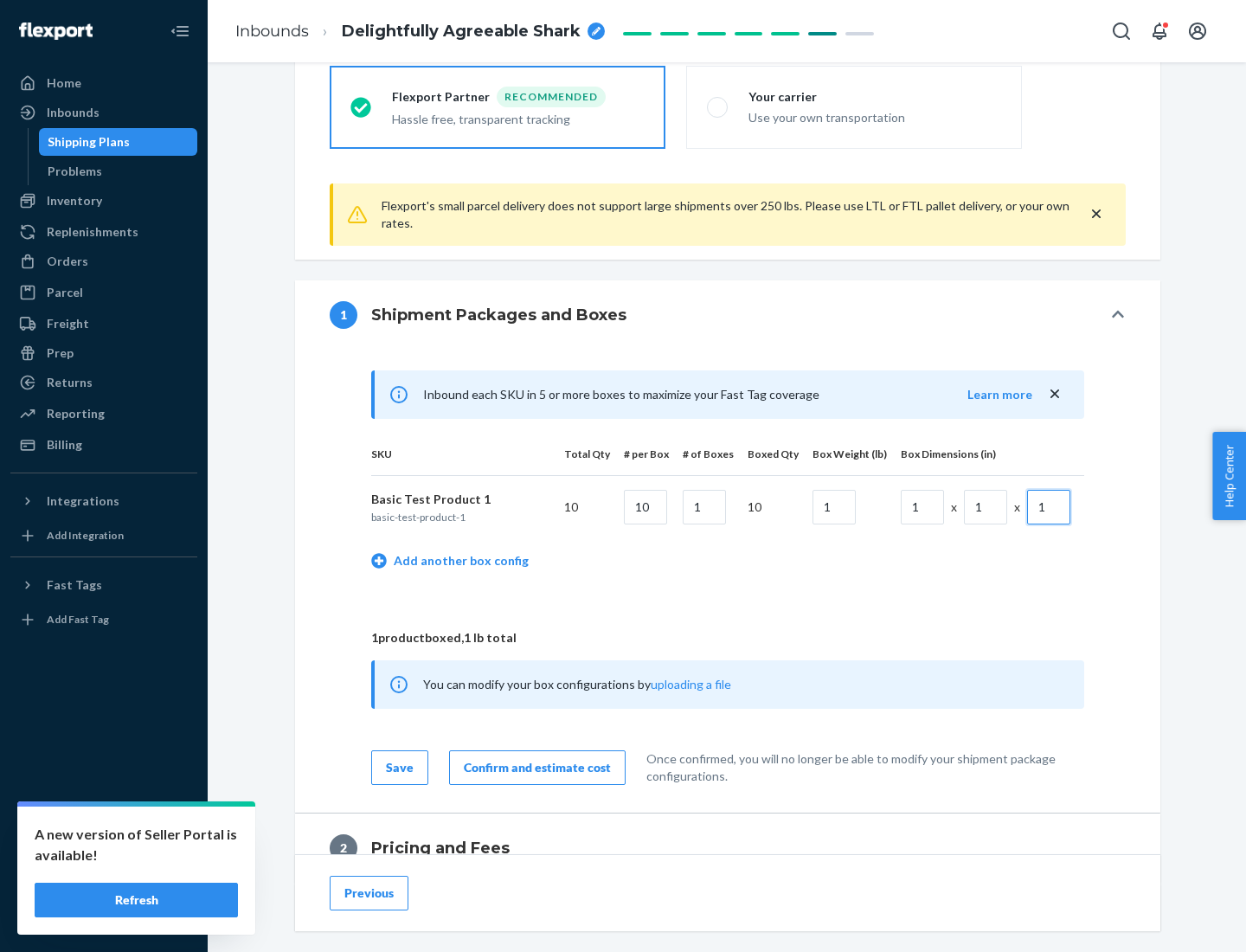
scroll to position [756, 0]
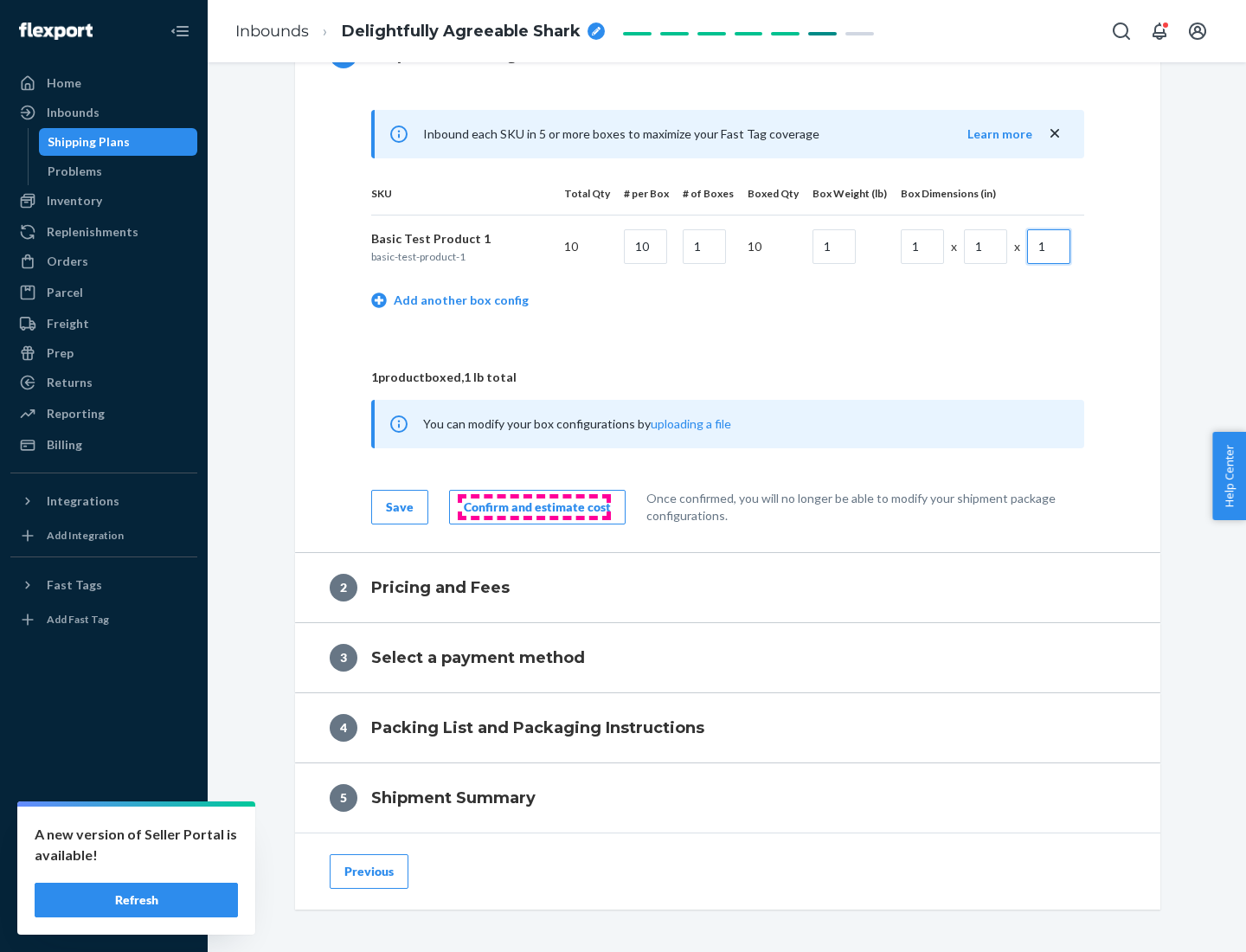
type input "1"
click at [534, 506] on div "Confirm and estimate cost" at bounding box center [538, 507] width 147 height 18
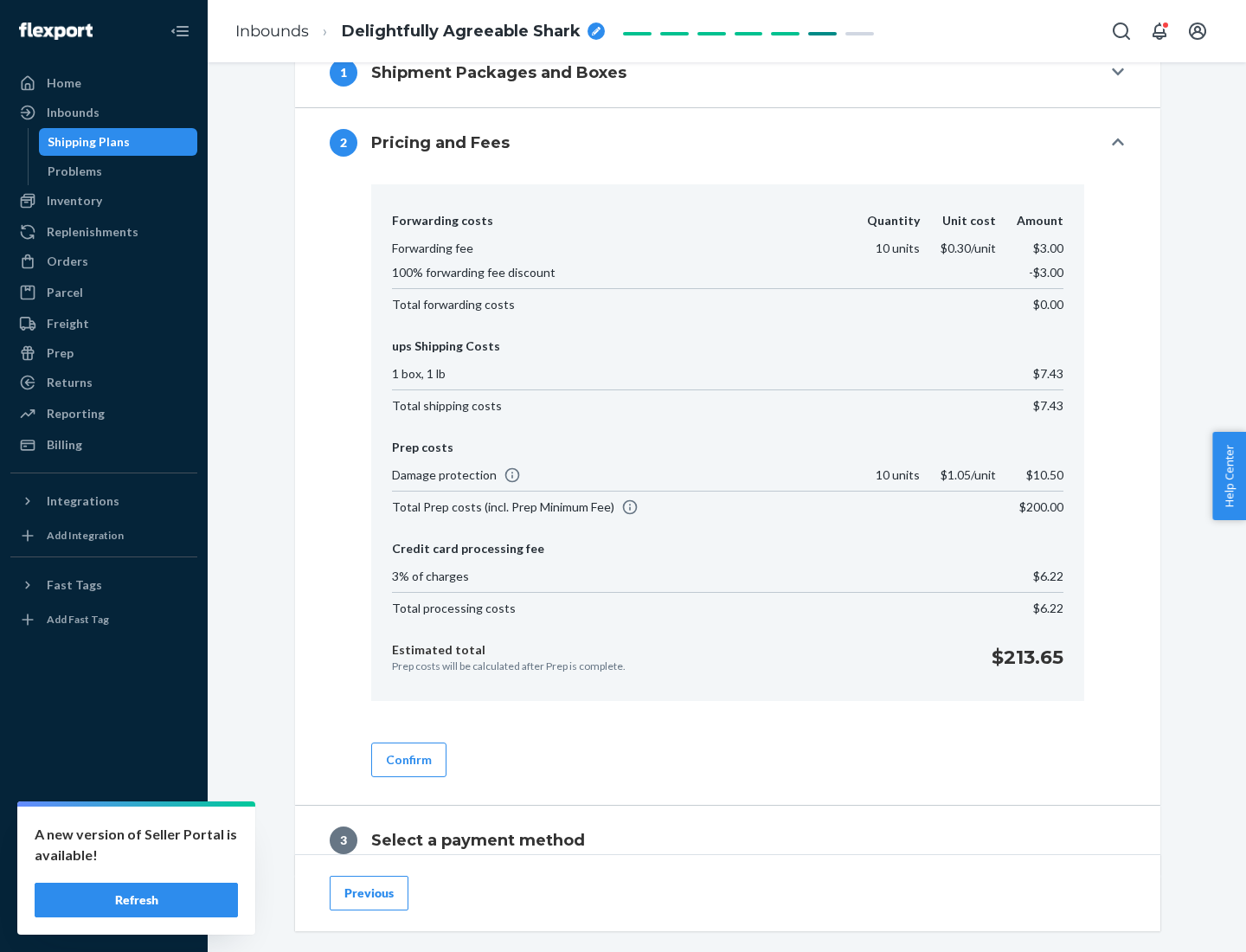
scroll to position [991, 0]
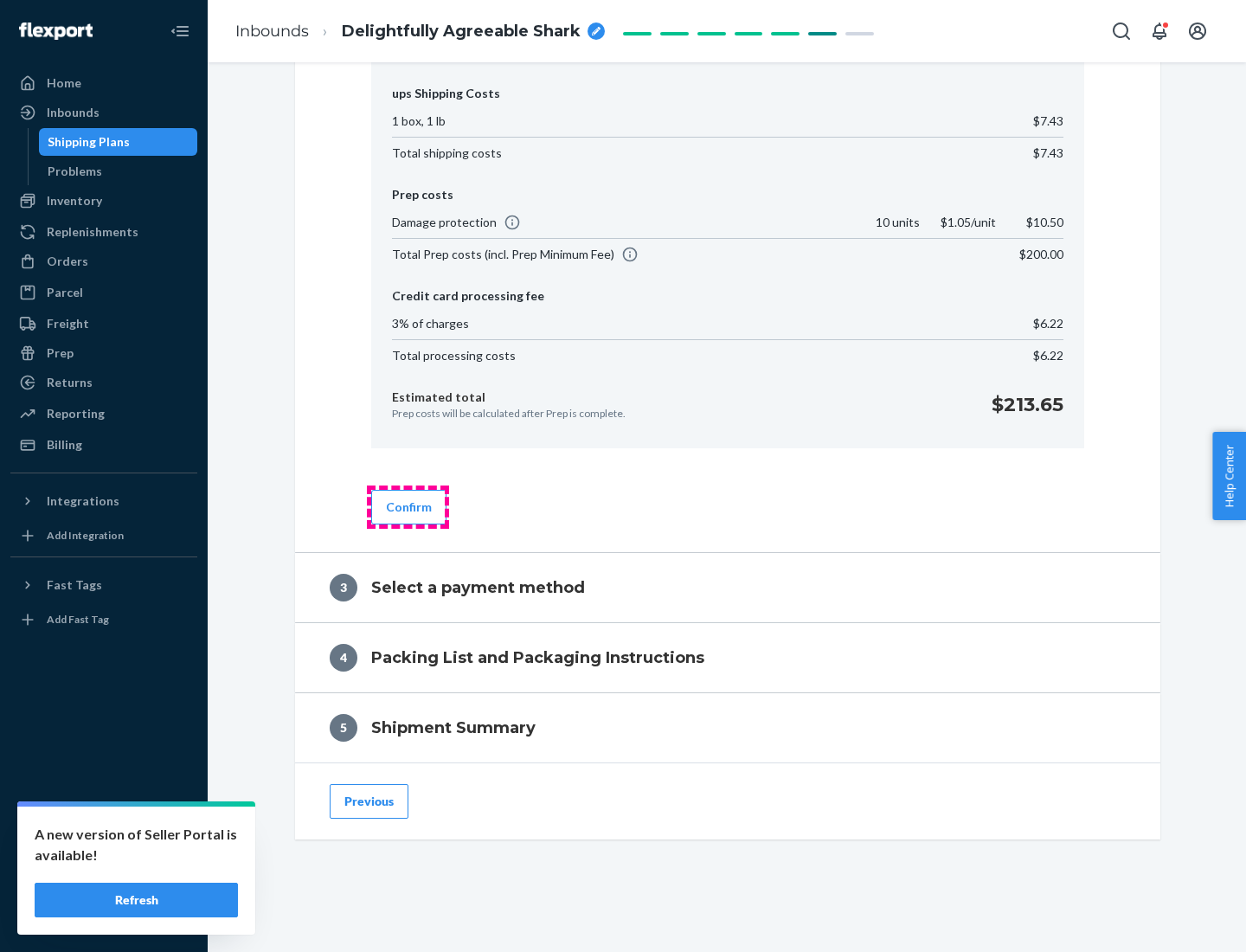
click at [408, 506] on button "Confirm" at bounding box center [409, 507] width 76 height 34
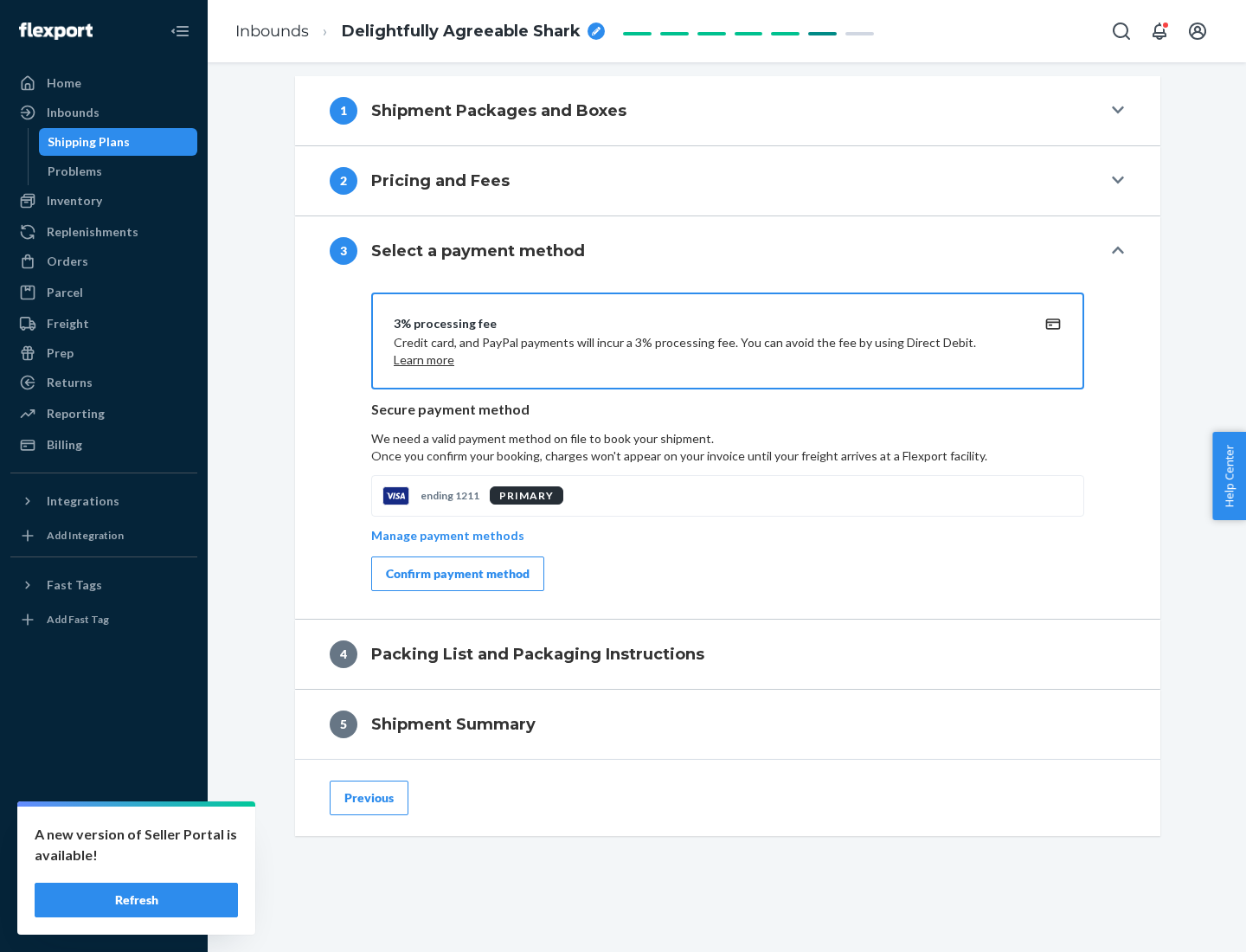
scroll to position [700, 0]
click at [456, 574] on div "Confirm payment method" at bounding box center [458, 574] width 143 height 18
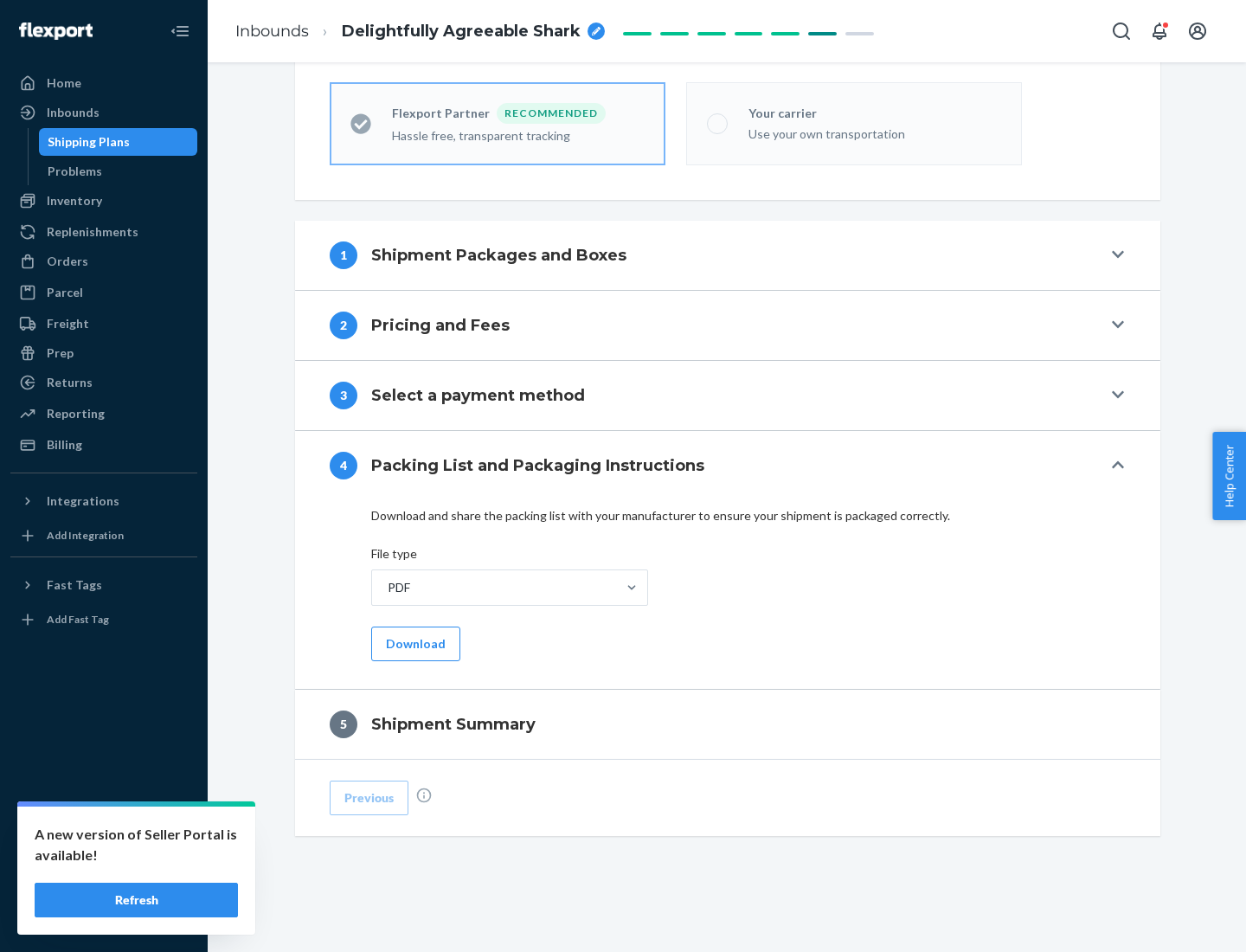
click at [414, 643] on button "Download" at bounding box center [416, 644] width 89 height 34
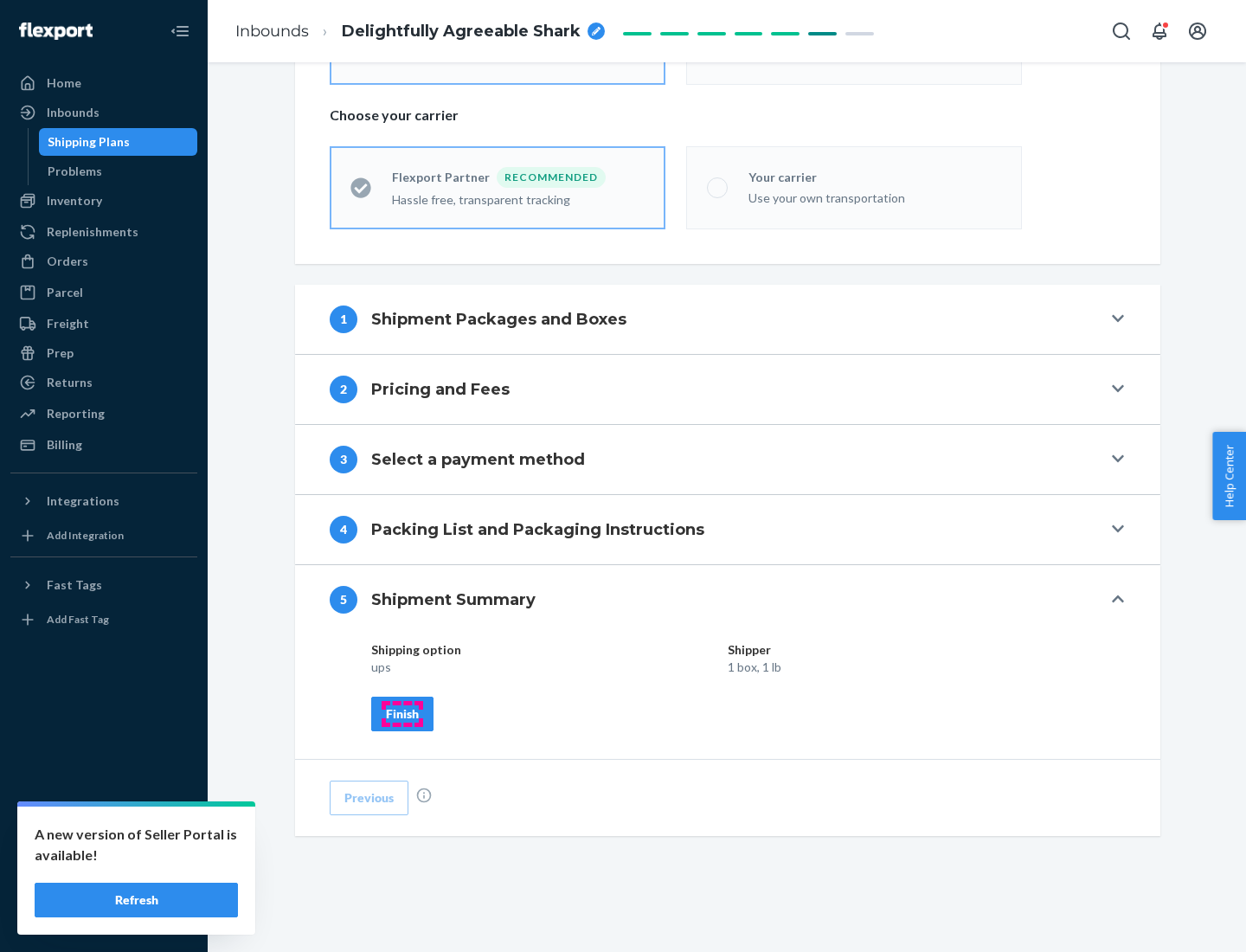
click at [403, 713] on div "Finish" at bounding box center [402, 714] width 32 height 18
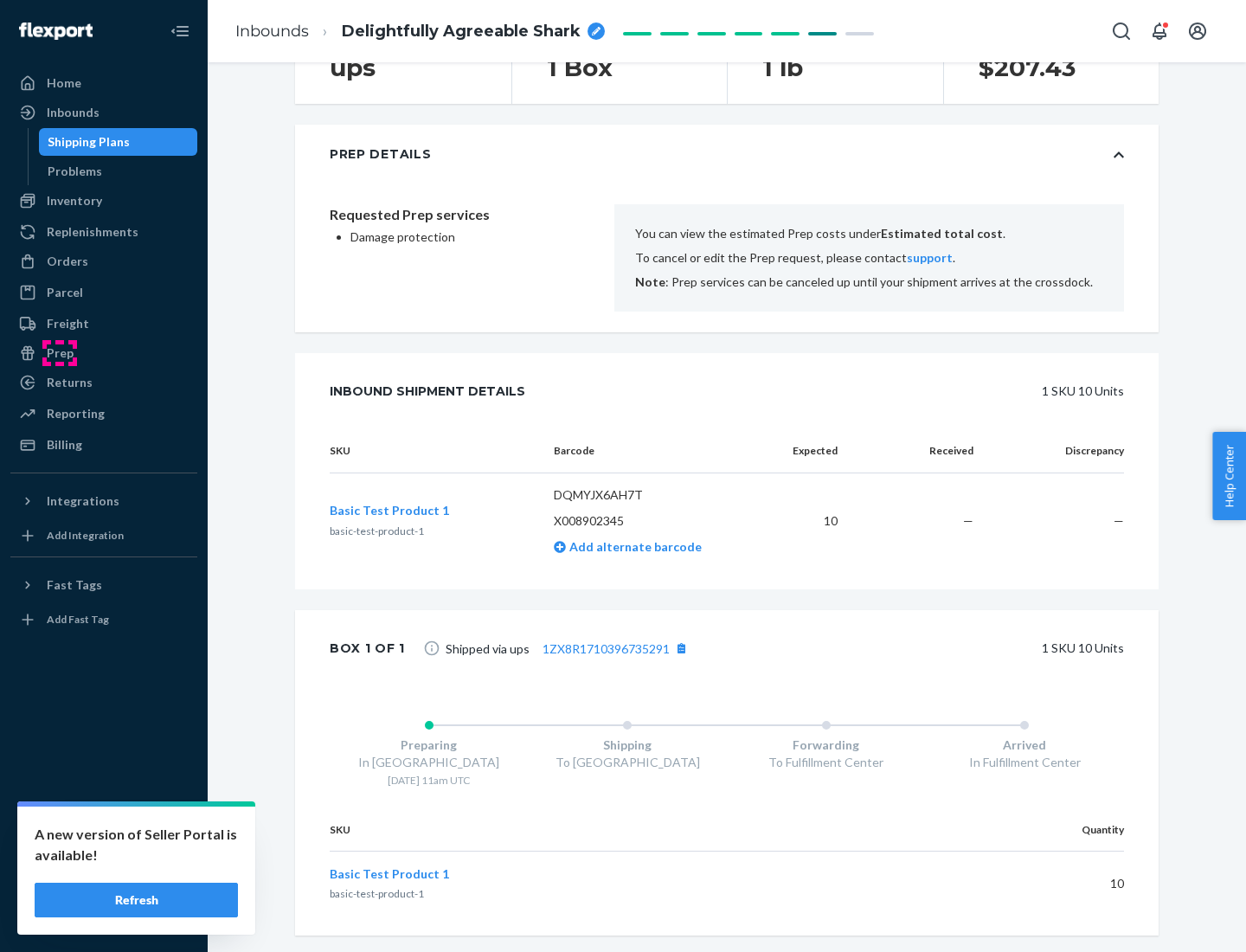
click at [59, 353] on div "Prep" at bounding box center [60, 354] width 27 height 18
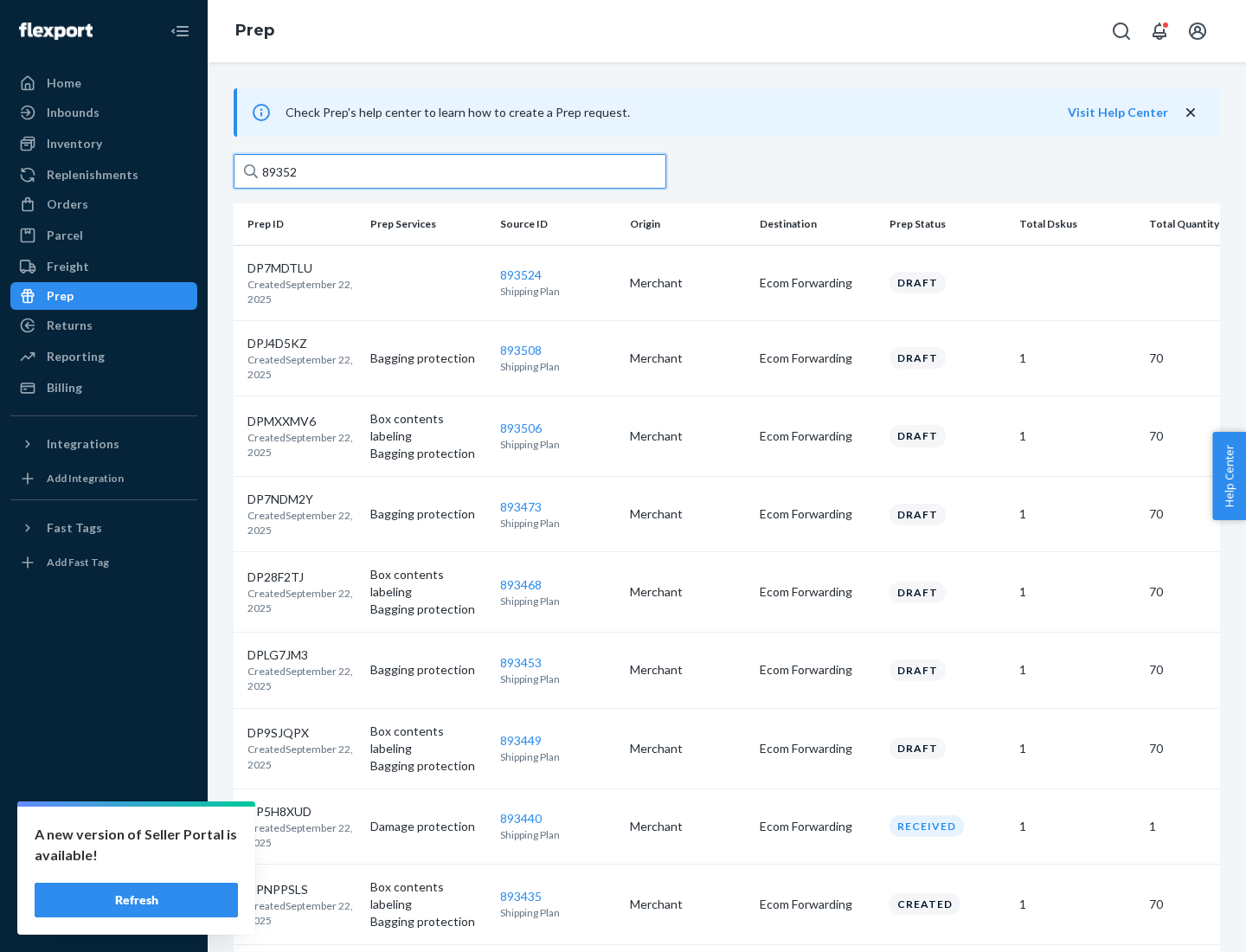
type input "893524"
